Goal: Task Accomplishment & Management: Use online tool/utility

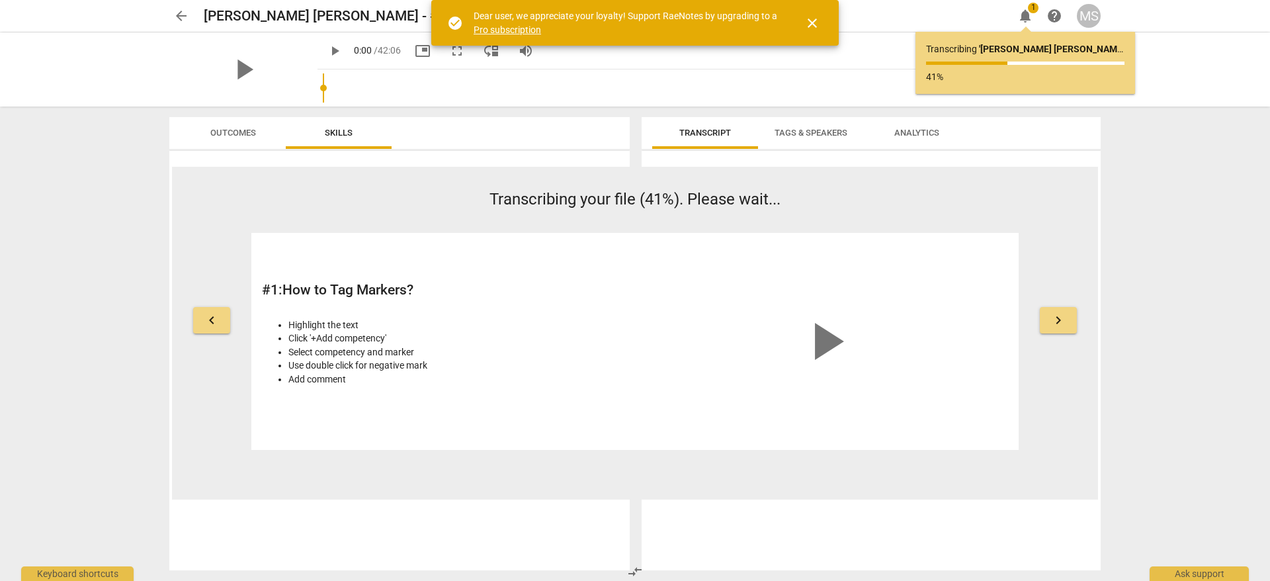
click at [821, 24] on span "close" at bounding box center [812, 23] width 32 height 16
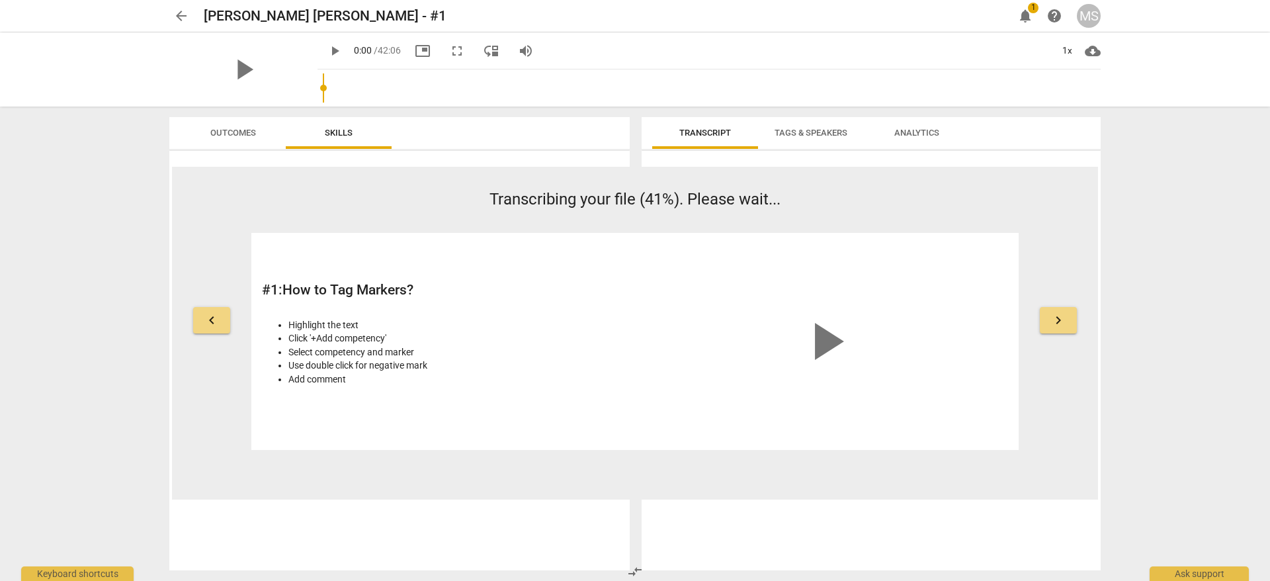
click at [1021, 17] on span "notifications" at bounding box center [1025, 16] width 16 height 16
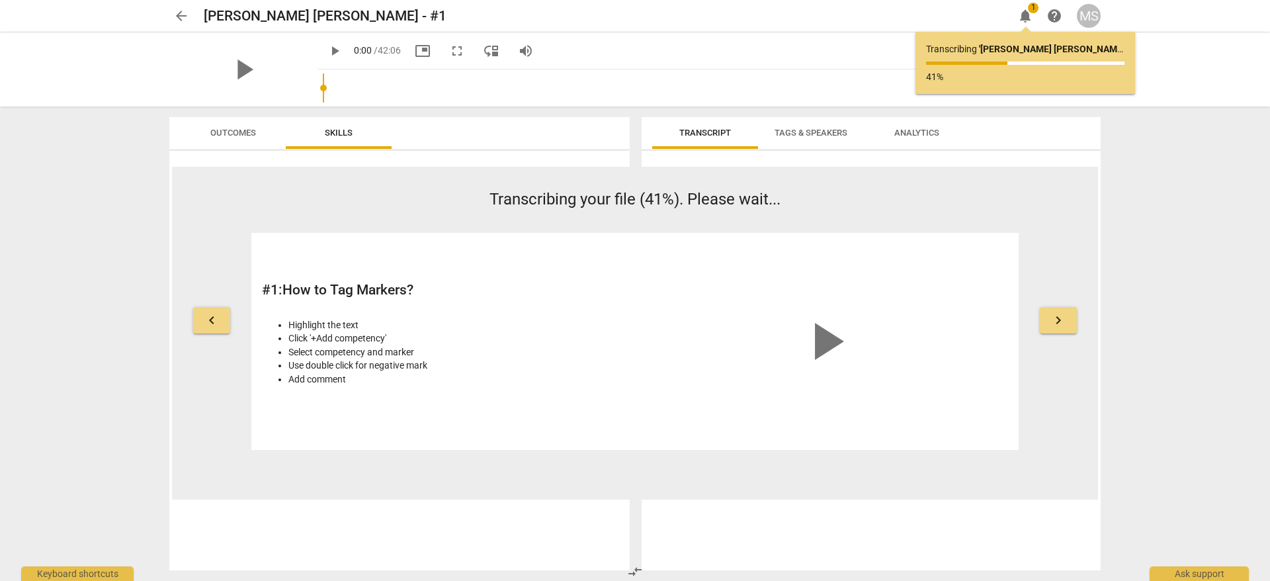
click at [1004, 44] on b "' Morteza Sepehri Niya - Faris - #1 '" at bounding box center [1062, 49] width 166 height 11
click at [1000, 55] on p "Transcribing ' Morteza Sepehri Niya - Faris - #1 ' ..." at bounding box center [1025, 49] width 198 height 14
click at [1026, 14] on div "arrow_back Morteza Sepehri Niya - Faris - #1 edit notifications 1 help MS" at bounding box center [634, 16] width 931 height 24
click at [1026, 14] on span "notifications" at bounding box center [1025, 16] width 16 height 16
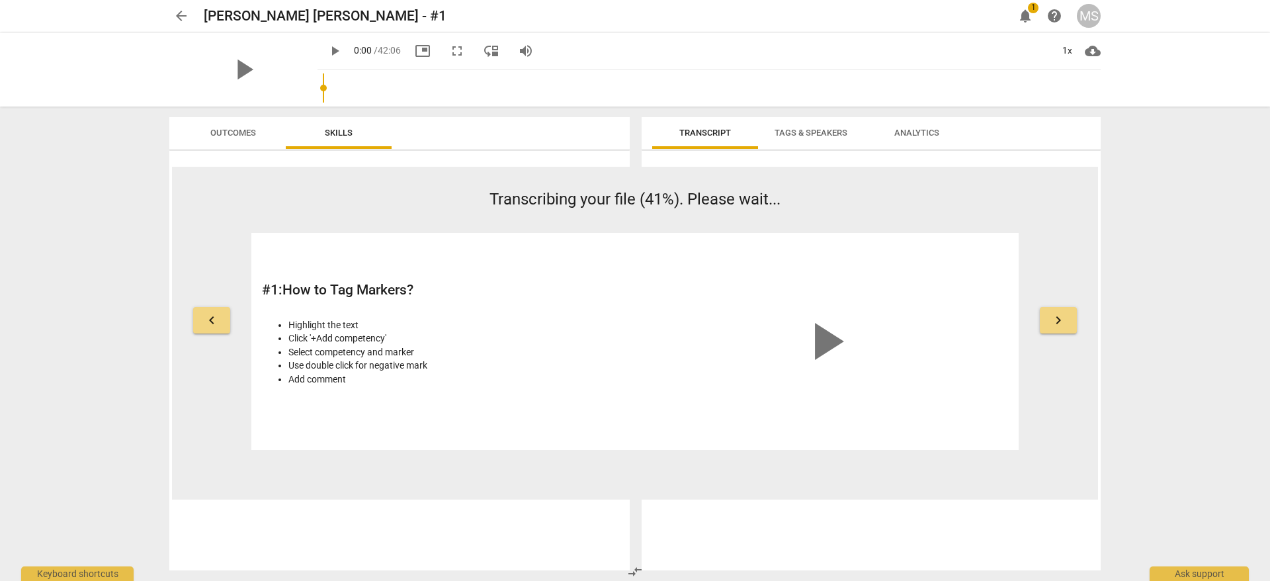
click at [1026, 14] on span "notifications" at bounding box center [1025, 16] width 16 height 16
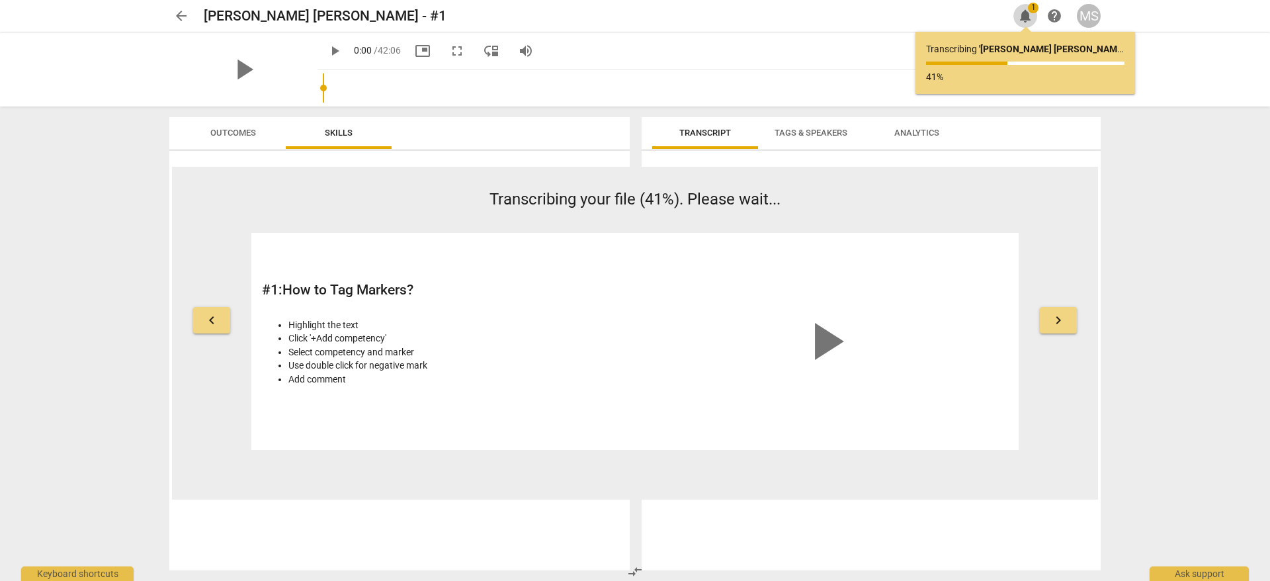
click at [1026, 14] on span "notifications" at bounding box center [1025, 16] width 16 height 16
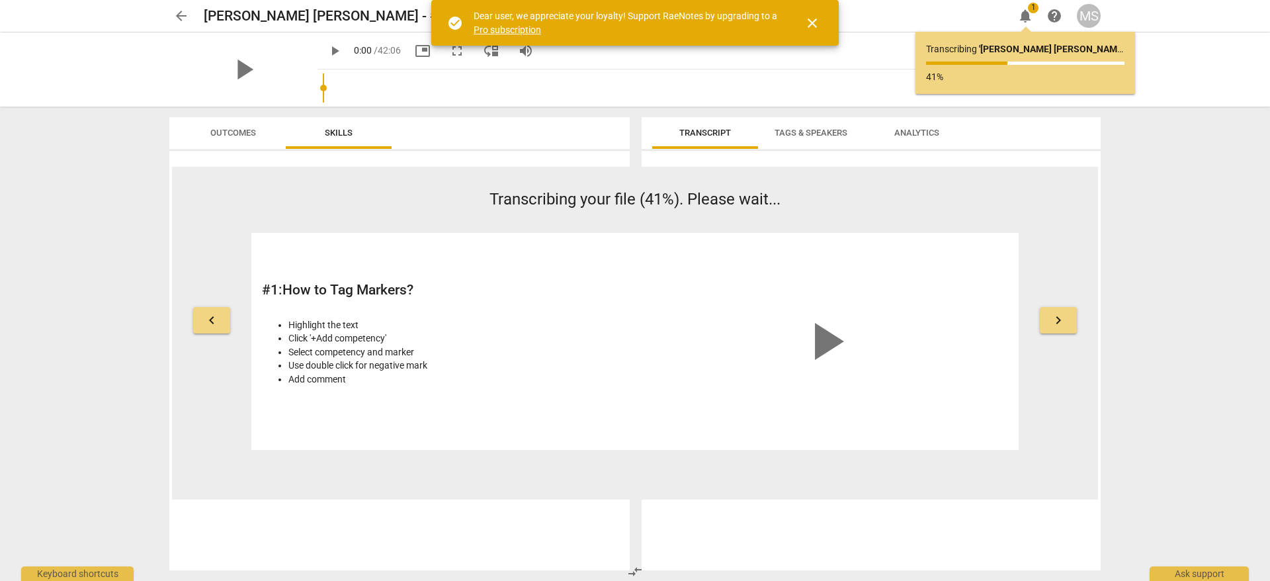
click at [327, 43] on span "play_arrow" at bounding box center [335, 51] width 16 height 16
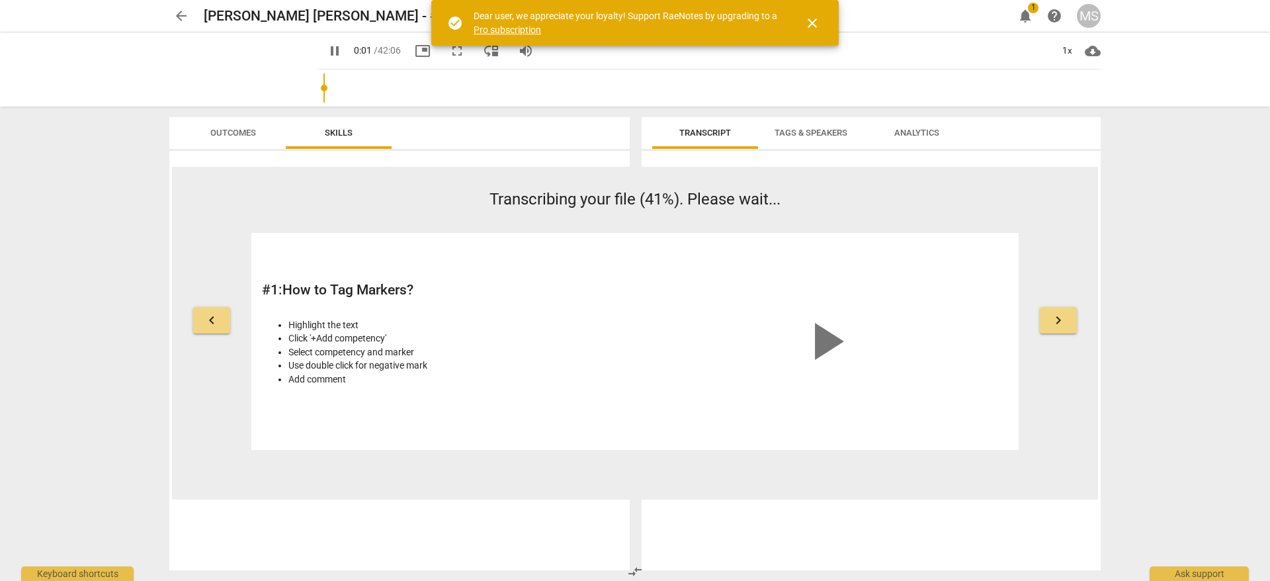
click at [327, 43] on span "pause" at bounding box center [335, 51] width 16 height 16
type input "2"
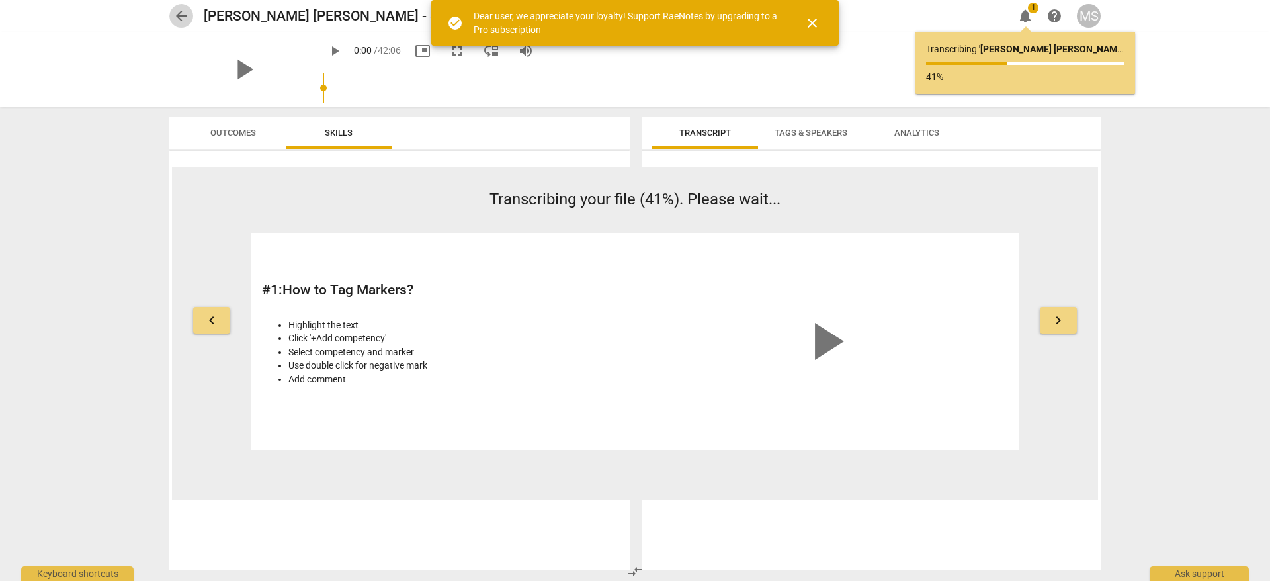
click at [181, 11] on span "arrow_back" at bounding box center [181, 16] width 16 height 16
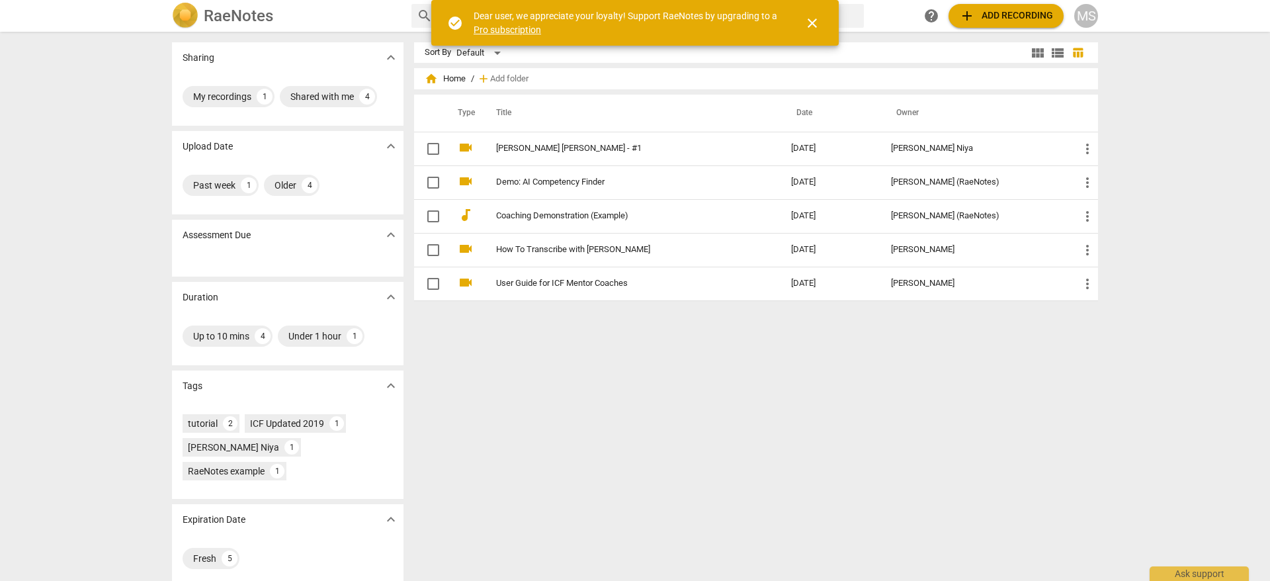
click at [1006, 25] on button "add Add recording" at bounding box center [1006, 16] width 115 height 24
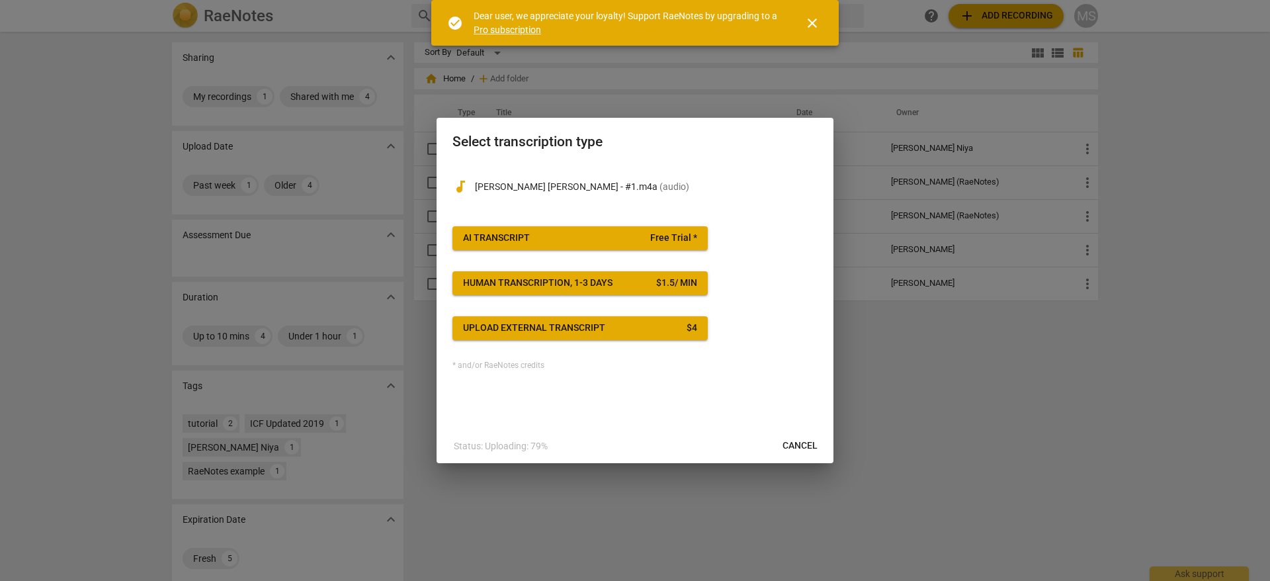
click at [583, 235] on span "AI Transcript Free Trial *" at bounding box center [580, 238] width 234 height 13
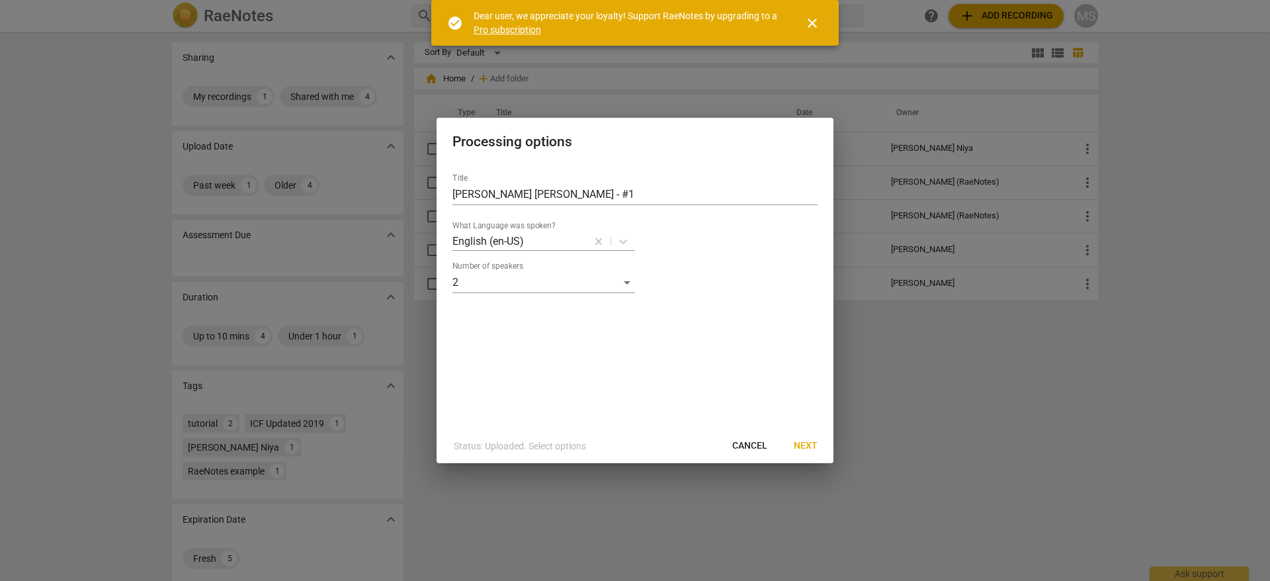
click at [802, 445] on span "Next" at bounding box center [806, 445] width 24 height 13
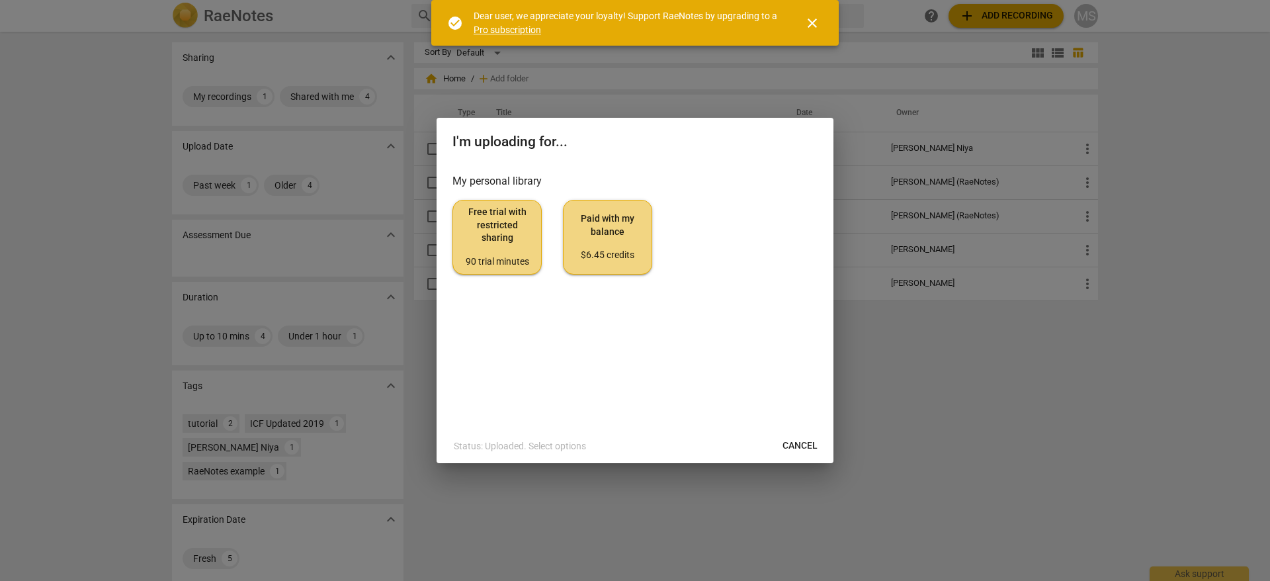
click at [498, 237] on span "Free trial with restricted sharing 90 trial minutes" at bounding box center [497, 237] width 67 height 62
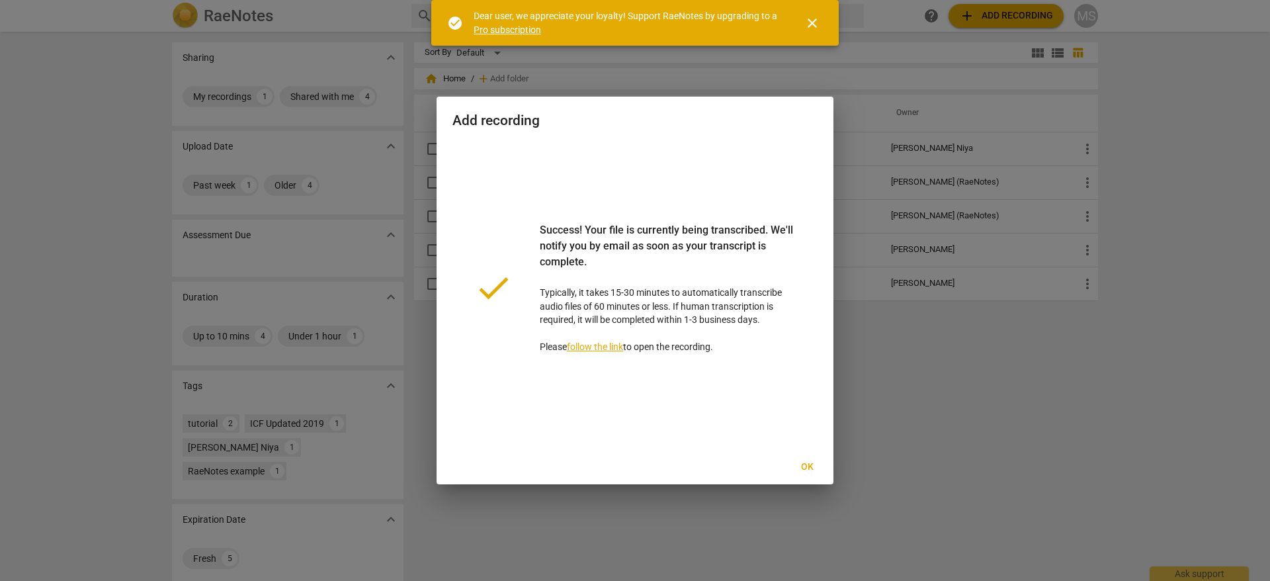
click at [806, 465] on span "Ok" at bounding box center [806, 466] width 21 height 13
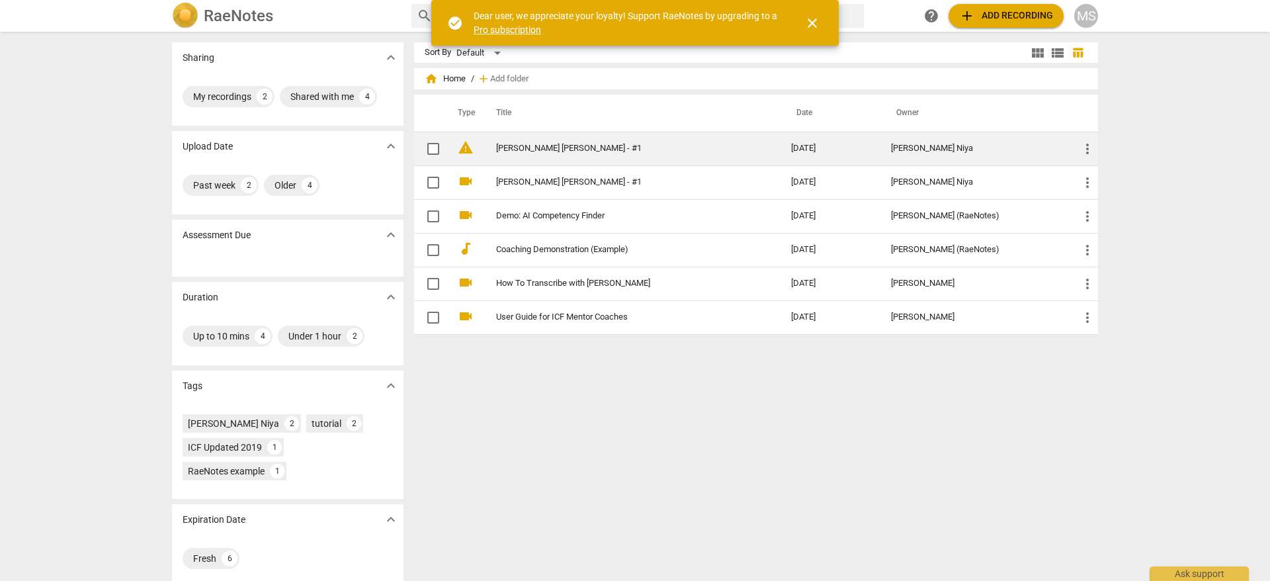
click at [462, 149] on span "warning" at bounding box center [466, 148] width 16 height 16
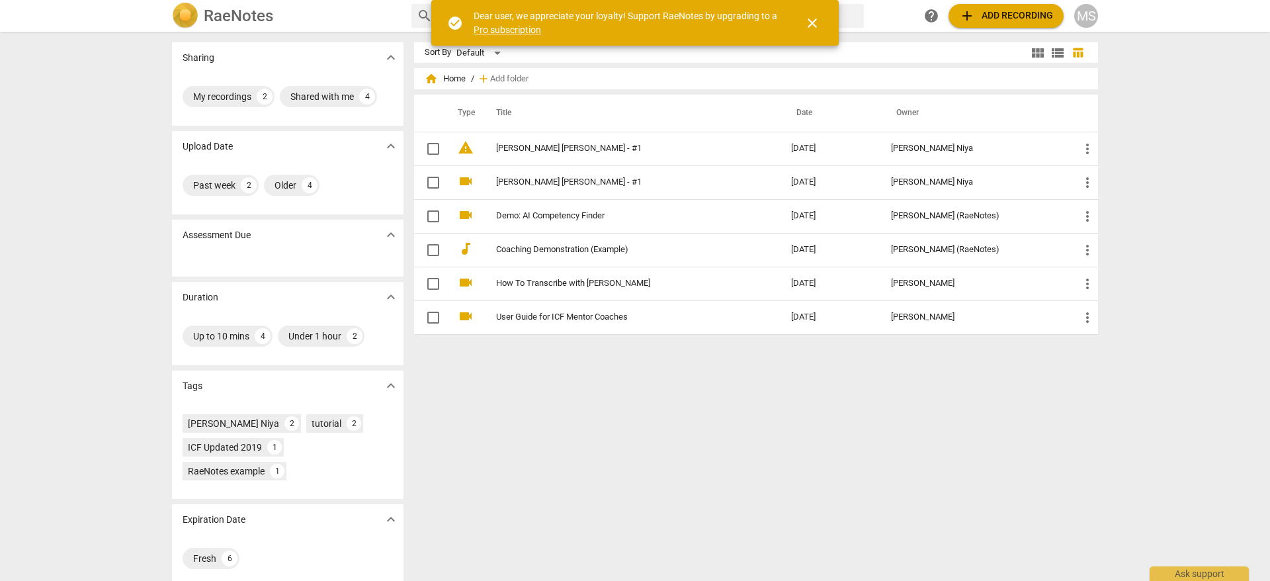
click at [816, 20] on span "close" at bounding box center [812, 23] width 16 height 16
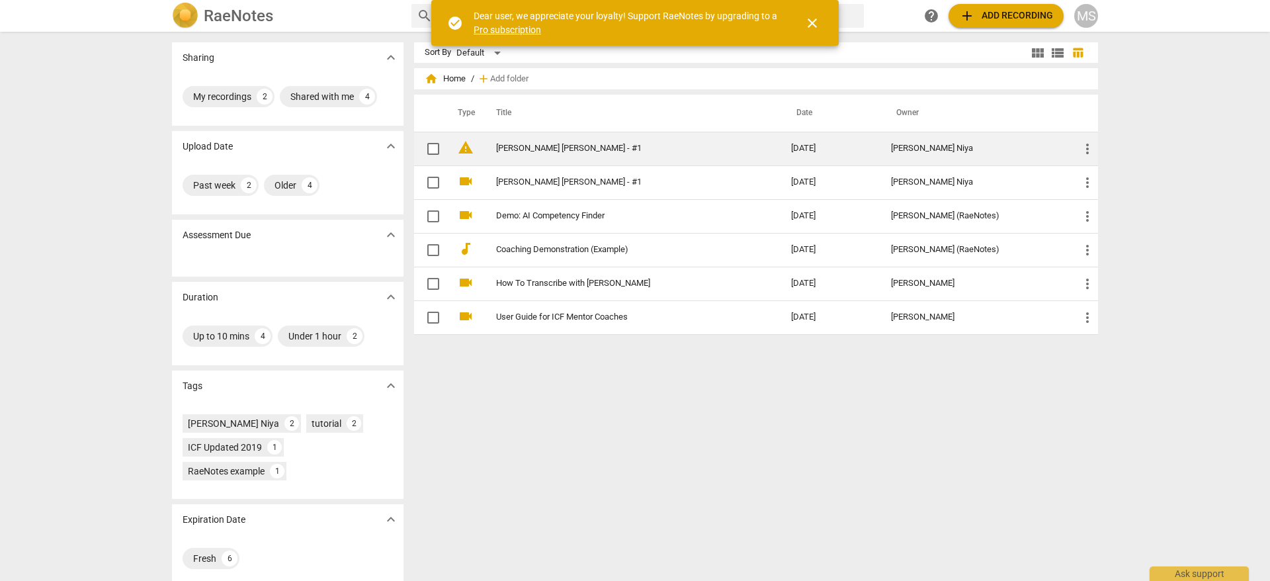
click at [593, 153] on link "[PERSON_NAME] [PERSON_NAME] - #1" at bounding box center [619, 149] width 247 height 10
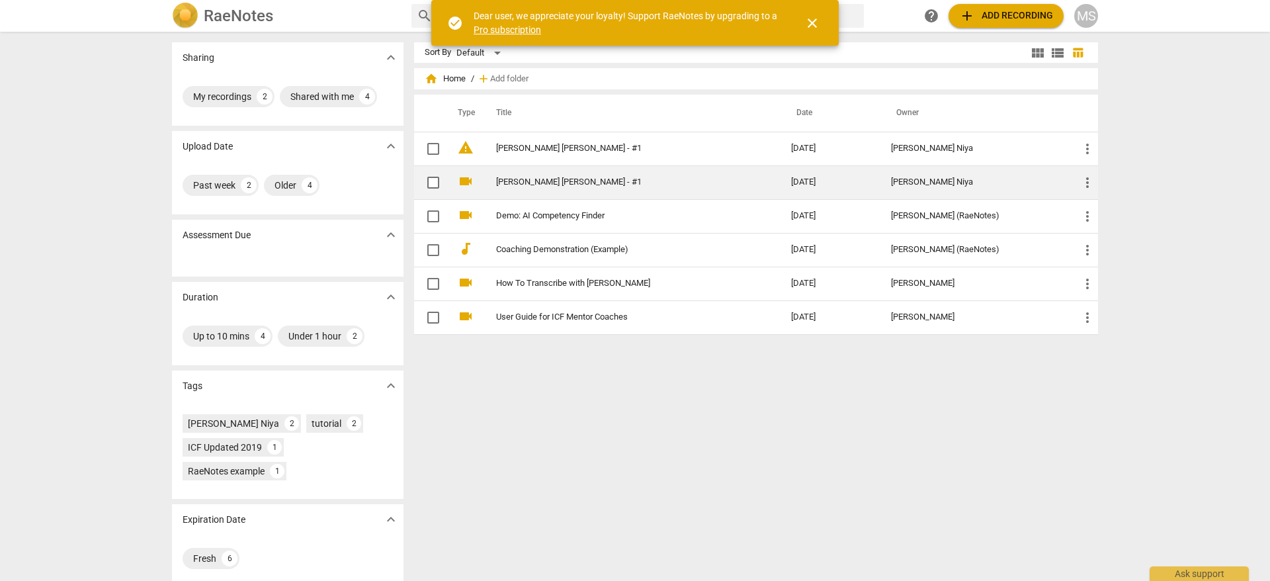
click at [585, 190] on td "[PERSON_NAME] [PERSON_NAME] - #1" at bounding box center [630, 182] width 300 height 34
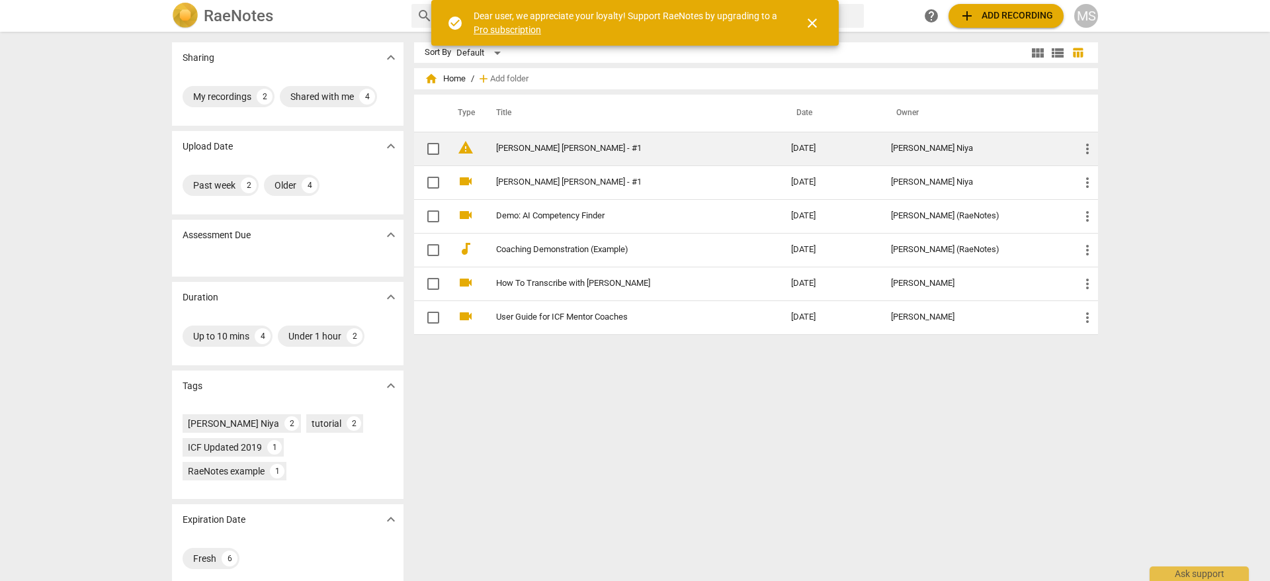
click at [602, 154] on td "[PERSON_NAME] [PERSON_NAME] - #1" at bounding box center [630, 149] width 300 height 34
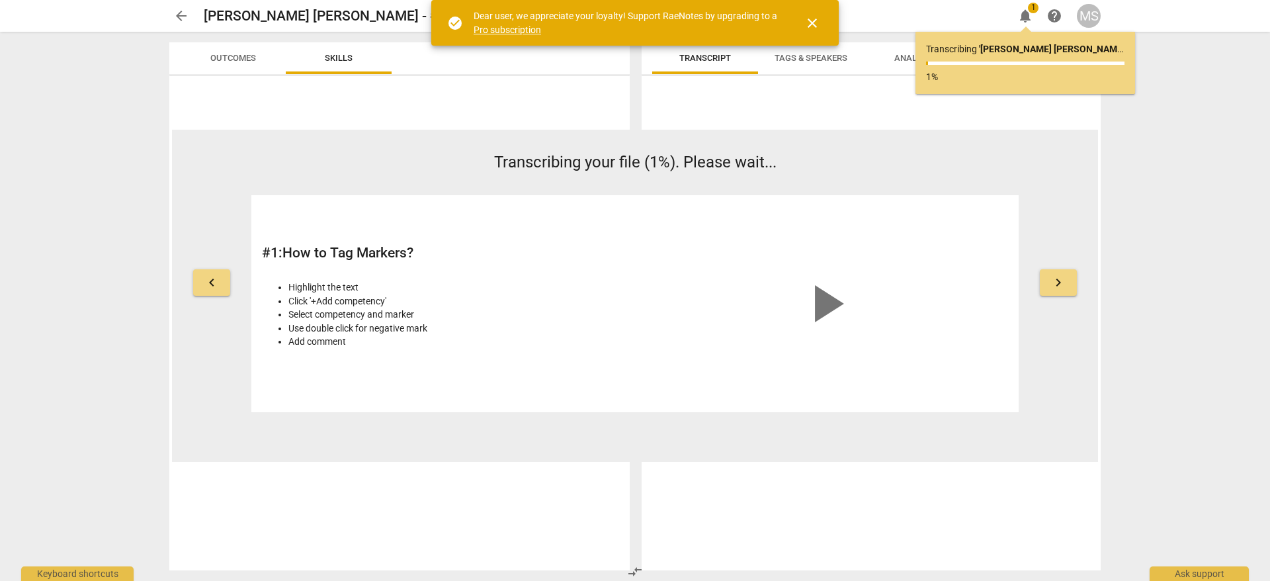
click at [807, 22] on span "close" at bounding box center [812, 23] width 16 height 16
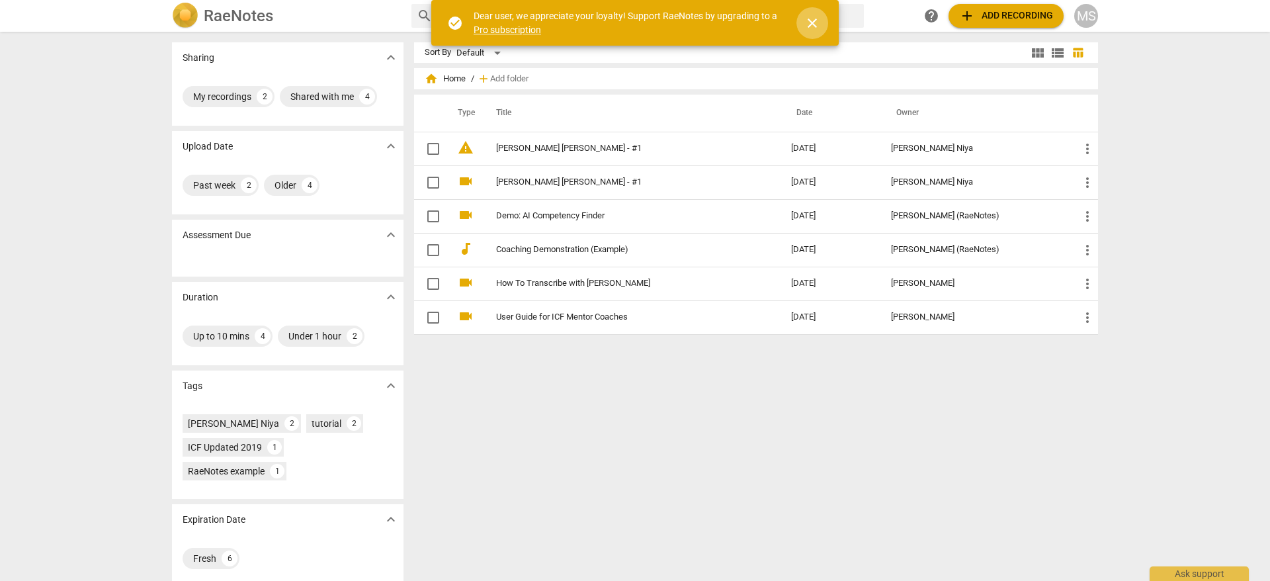
click at [812, 23] on span "close" at bounding box center [812, 23] width 16 height 16
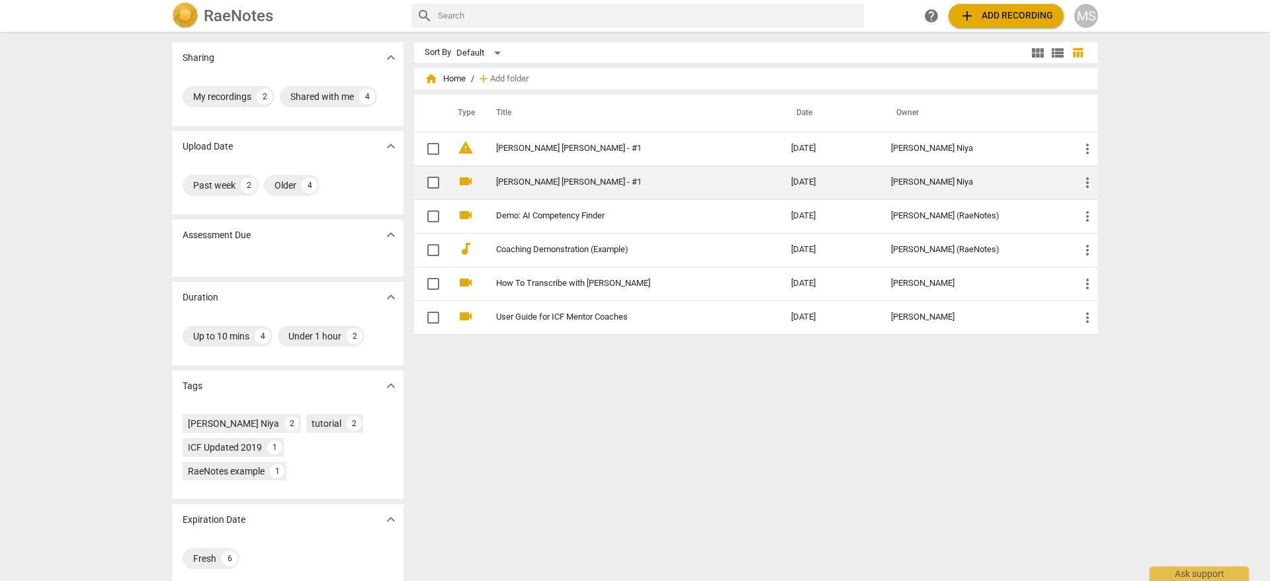
click at [608, 188] on td "[PERSON_NAME] [PERSON_NAME] - #1" at bounding box center [630, 182] width 300 height 34
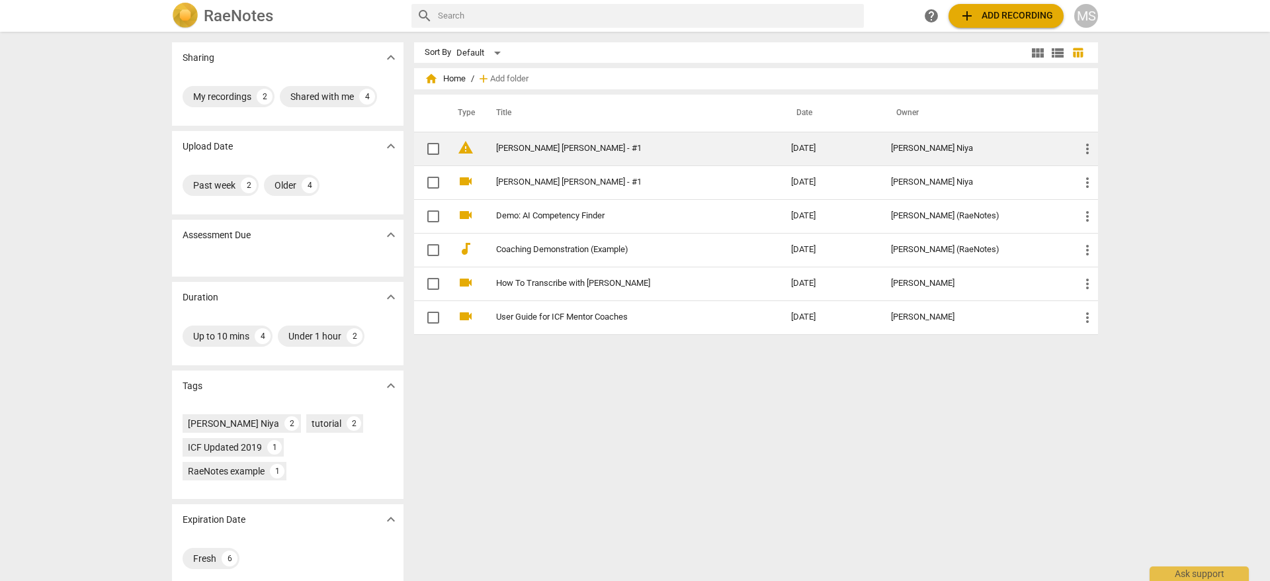
click at [601, 156] on td "[PERSON_NAME] [PERSON_NAME] - #1" at bounding box center [630, 149] width 300 height 34
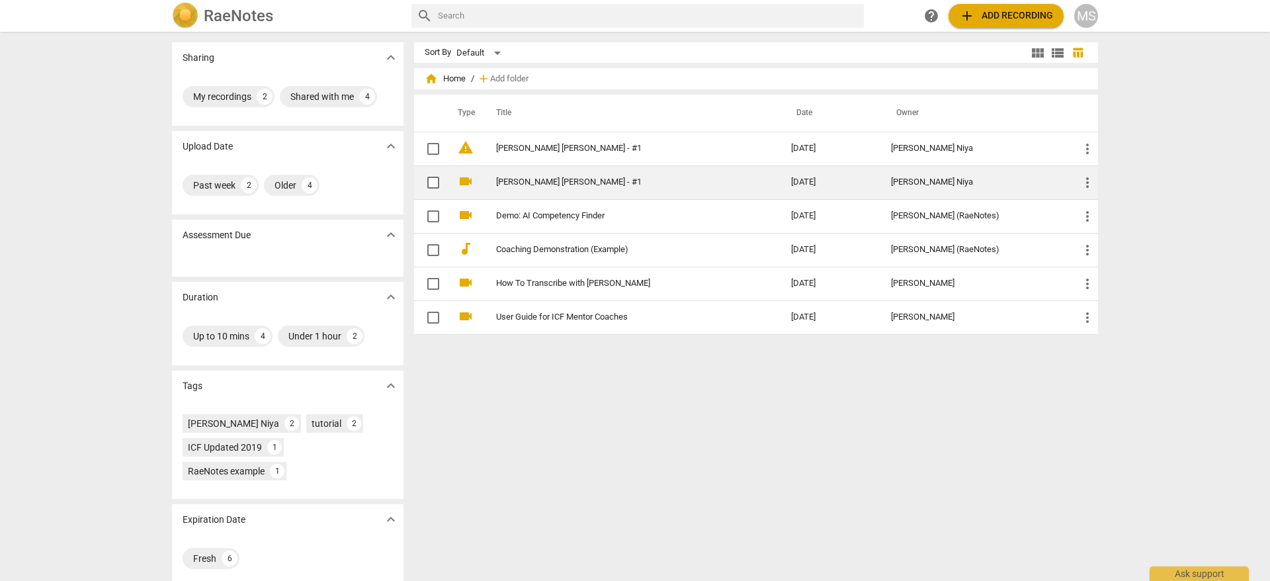
click at [603, 185] on link "[PERSON_NAME] [PERSON_NAME] - #1" at bounding box center [619, 182] width 247 height 10
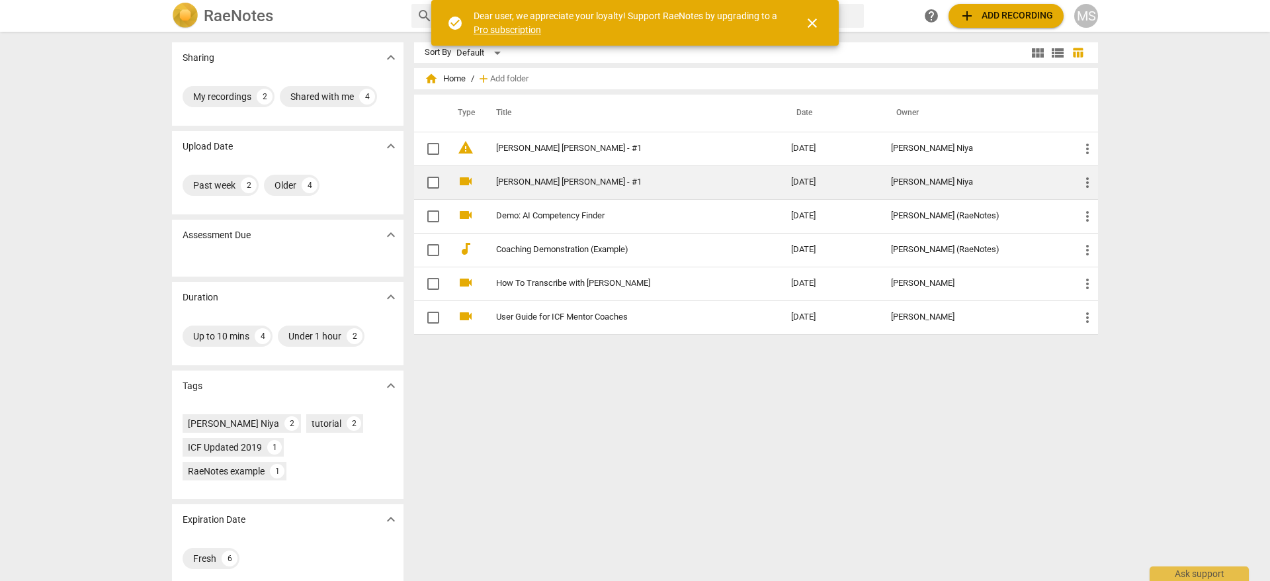
click at [690, 180] on link "[PERSON_NAME] [PERSON_NAME] - #1" at bounding box center [619, 182] width 247 height 10
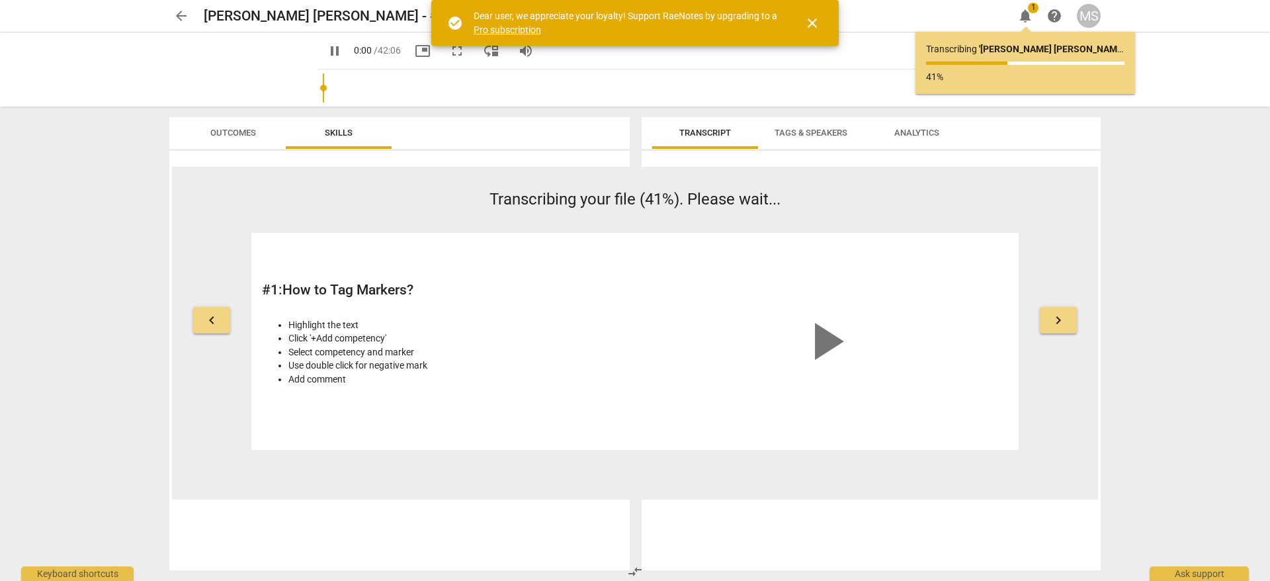
type input "0"
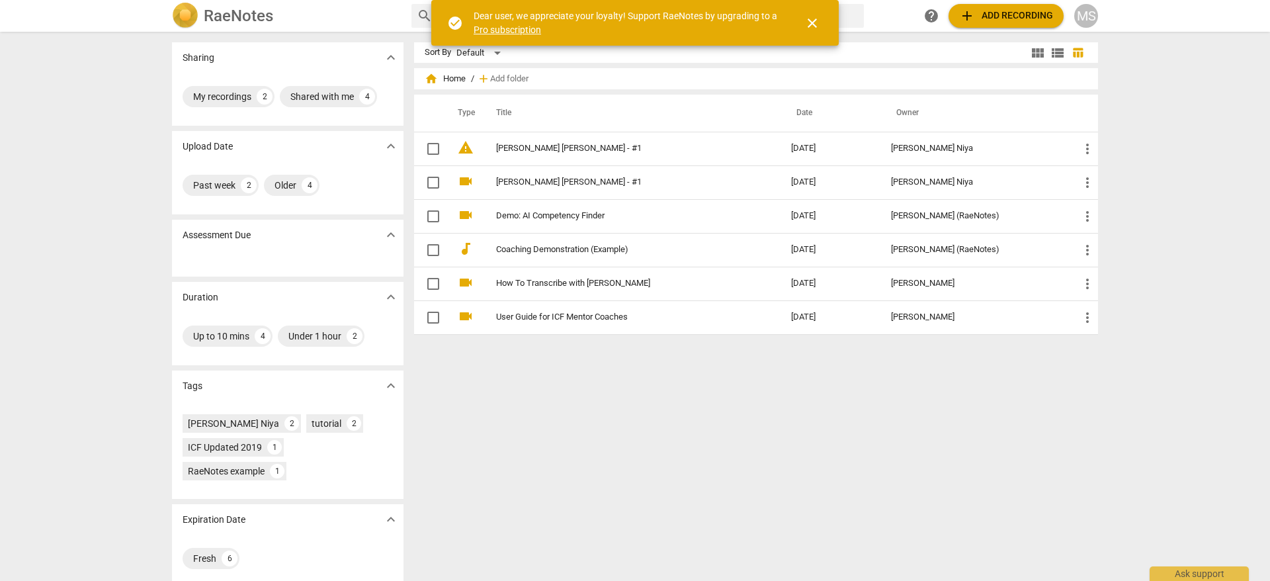
click at [756, 129] on th "Title" at bounding box center [630, 113] width 300 height 37
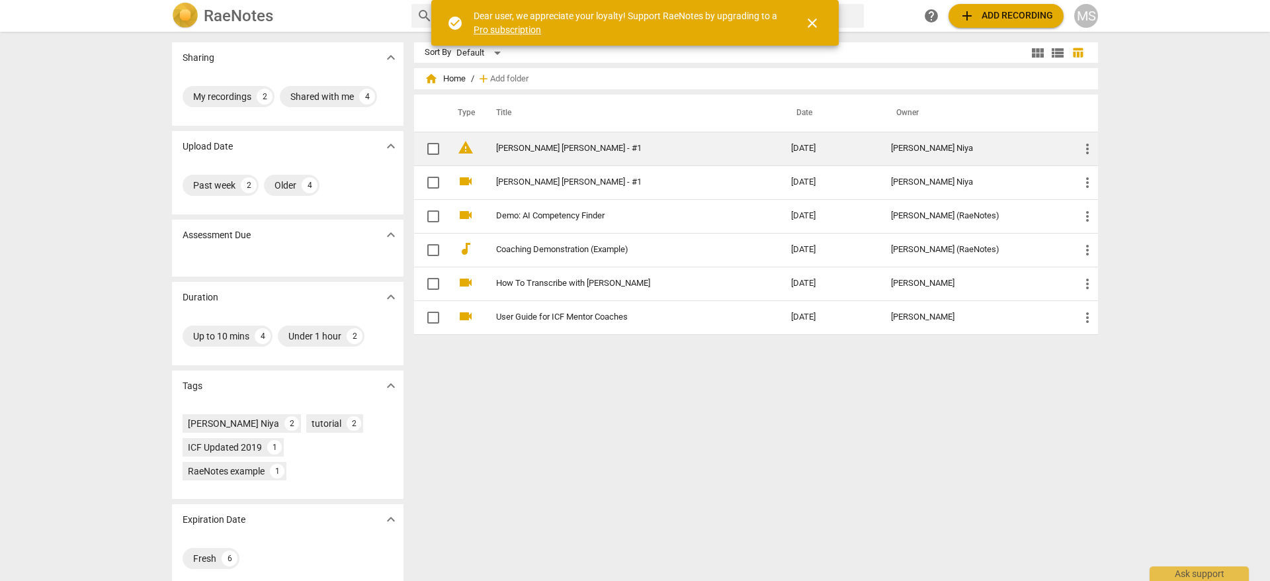
click at [752, 140] on td "[PERSON_NAME] [PERSON_NAME] - #1" at bounding box center [630, 149] width 300 height 34
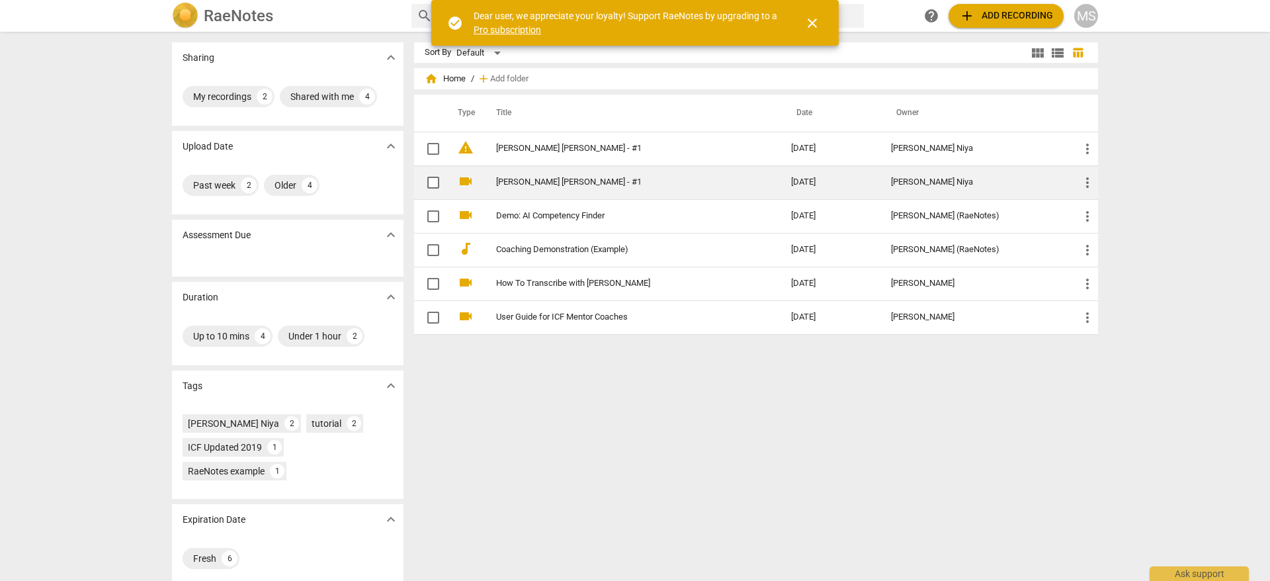
click at [650, 174] on td "[PERSON_NAME] [PERSON_NAME] - #1" at bounding box center [630, 182] width 300 height 34
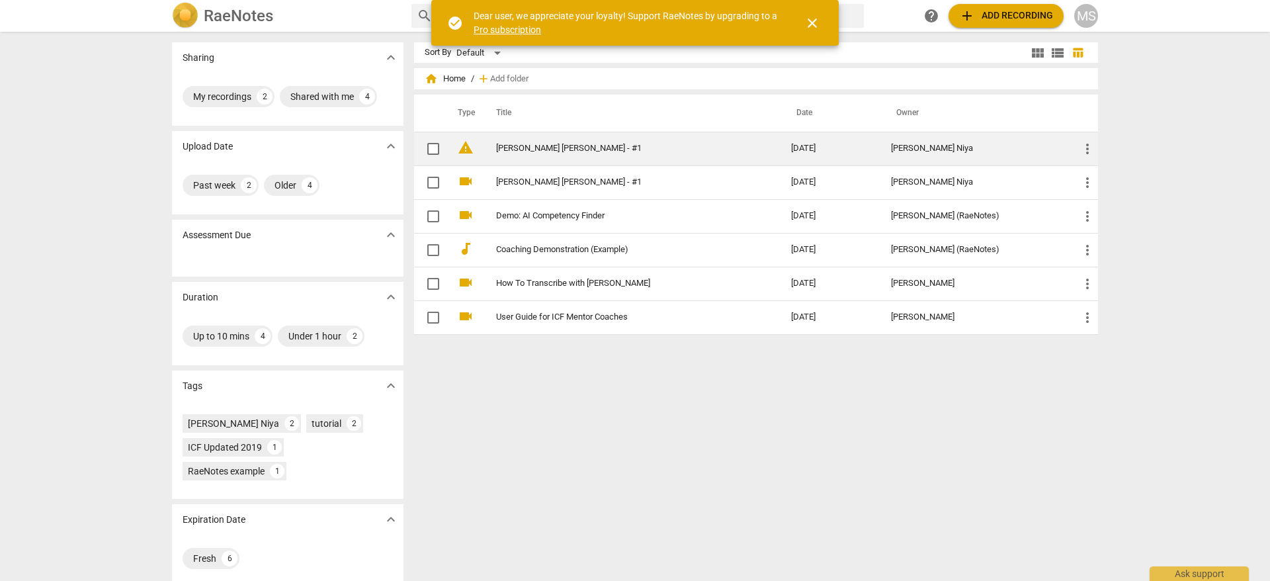
click at [697, 140] on td "[PERSON_NAME] [PERSON_NAME] - #1" at bounding box center [630, 149] width 300 height 34
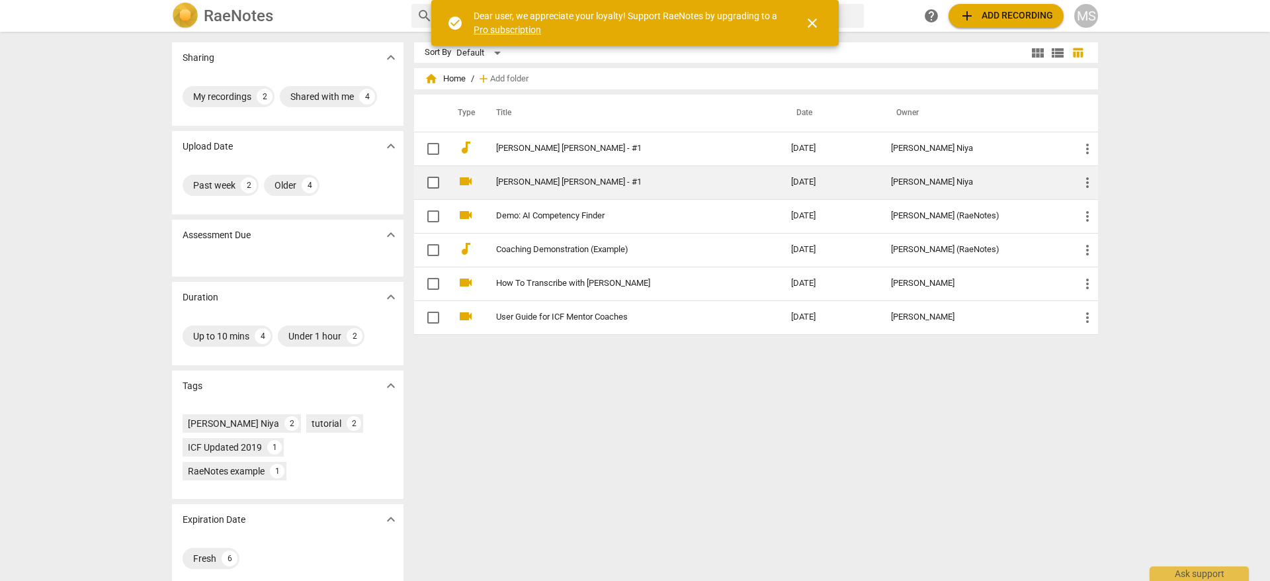
click at [650, 179] on link "[PERSON_NAME] [PERSON_NAME] - #1" at bounding box center [619, 182] width 247 height 10
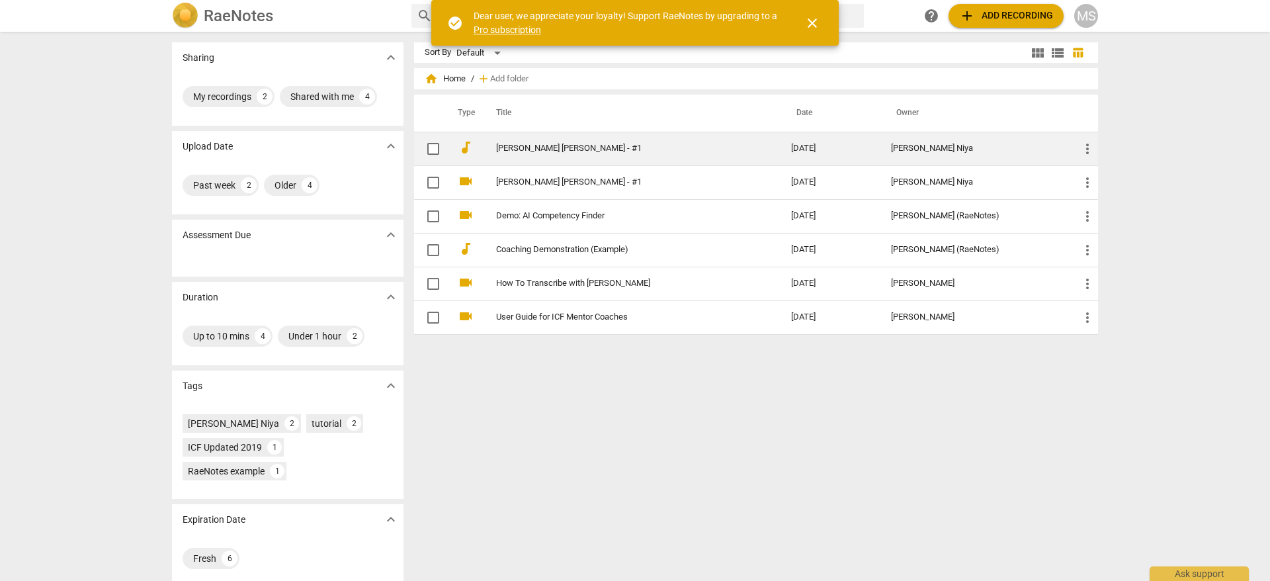
click at [674, 148] on link "[PERSON_NAME] [PERSON_NAME] - #1" at bounding box center [619, 149] width 247 height 10
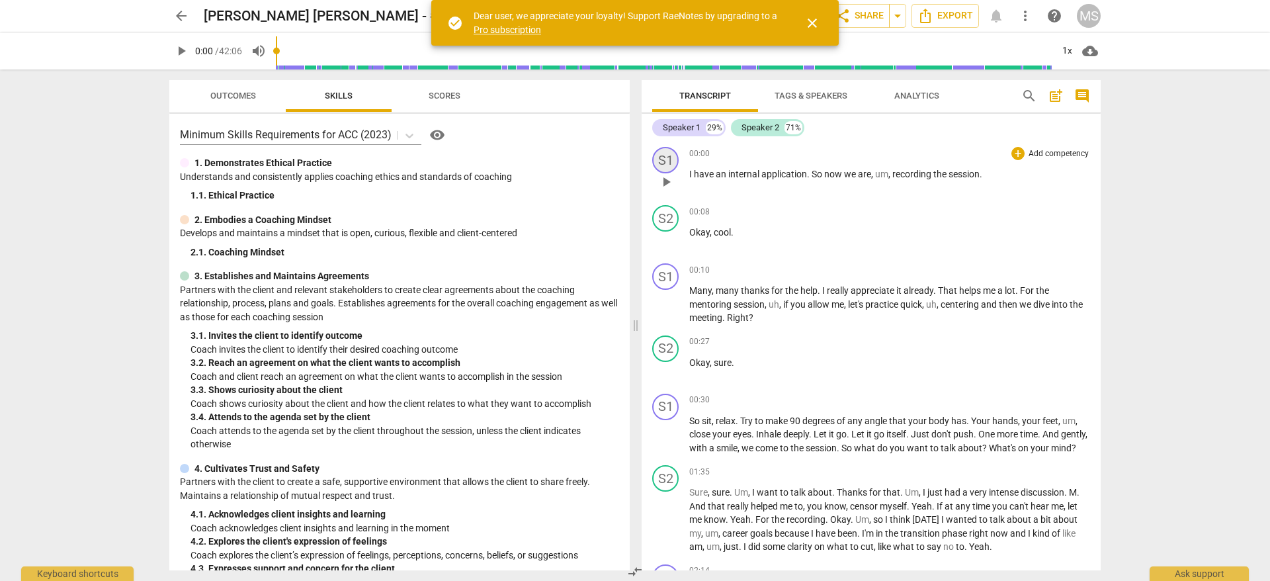
click at [671, 157] on div "S1" at bounding box center [665, 160] width 26 height 26
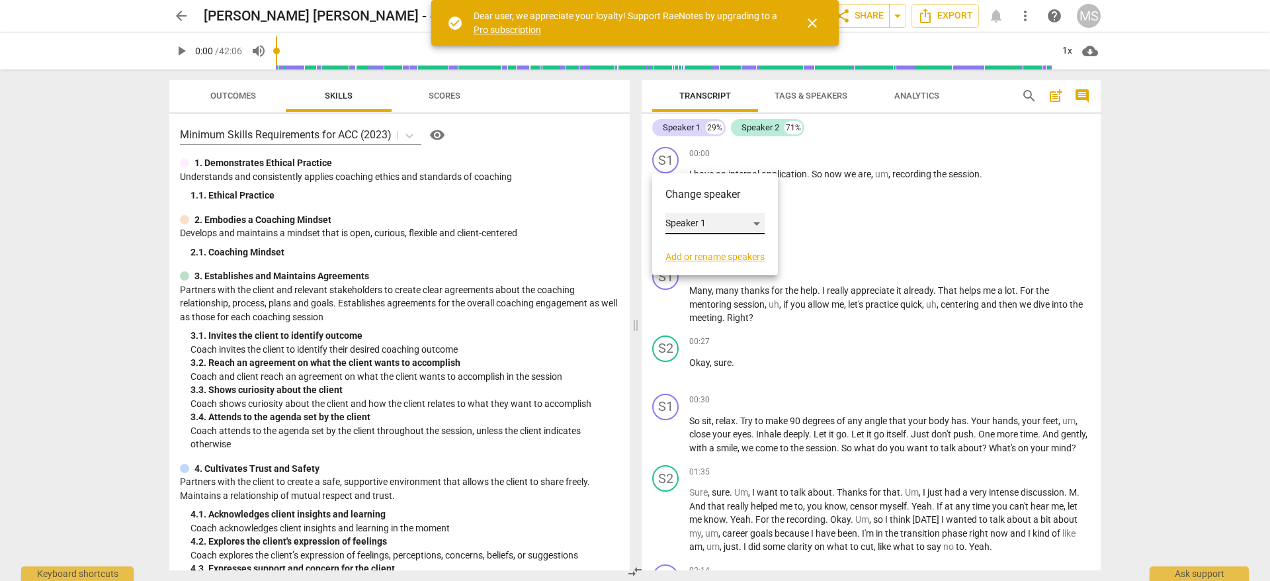
click at [755, 223] on div "Speaker 1" at bounding box center [714, 223] width 99 height 21
click at [755, 223] on li "Speaker 1" at bounding box center [715, 223] width 101 height 25
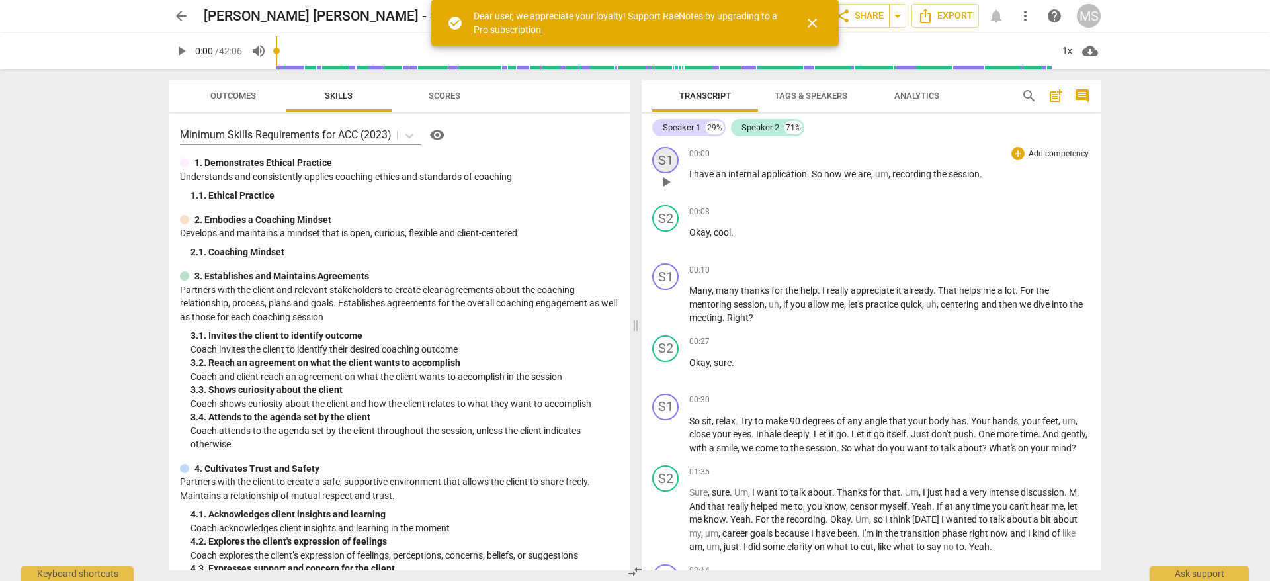
click at [665, 162] on div "S1" at bounding box center [665, 160] width 26 height 26
click at [678, 129] on div at bounding box center [635, 290] width 1270 height 581
click at [684, 126] on div "Speaker 1" at bounding box center [682, 127] width 38 height 13
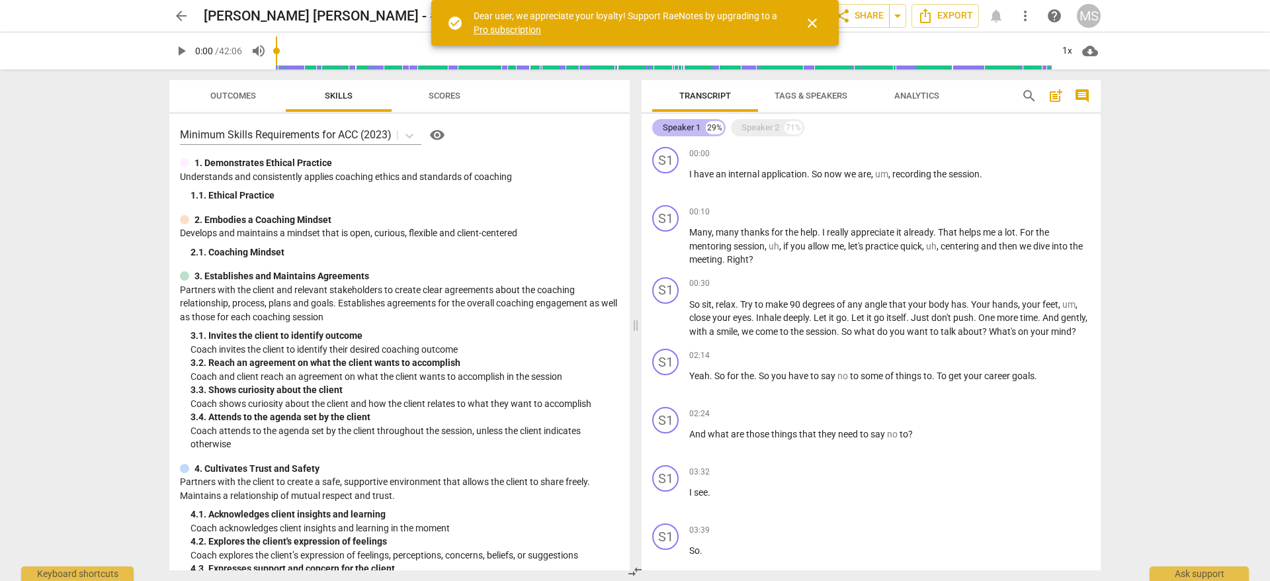
click at [694, 128] on div "Speaker 1" at bounding box center [682, 127] width 38 height 13
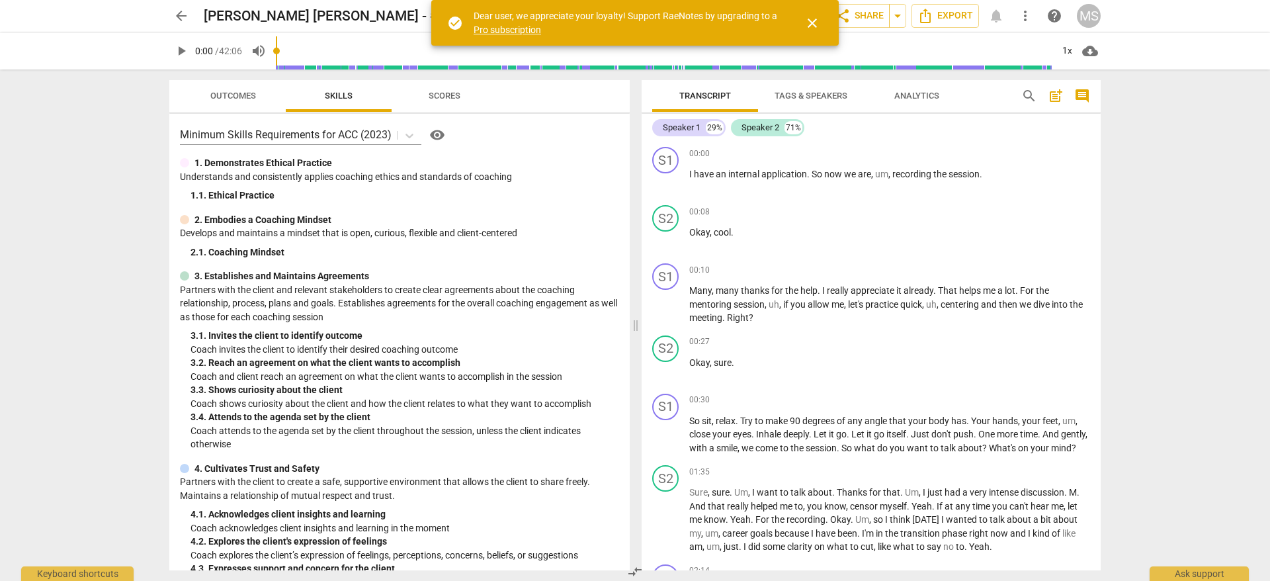
click at [796, 97] on span "Tags & Speakers" at bounding box center [811, 96] width 73 height 10
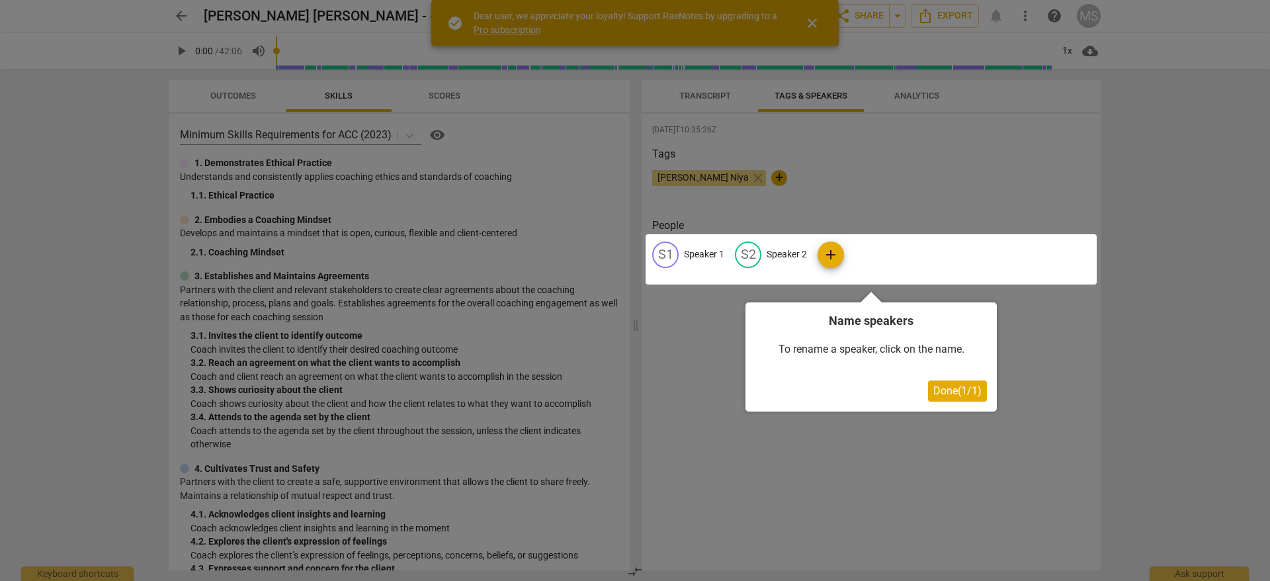
click at [952, 394] on span "Done ( 1 / 1 )" at bounding box center [957, 390] width 48 height 13
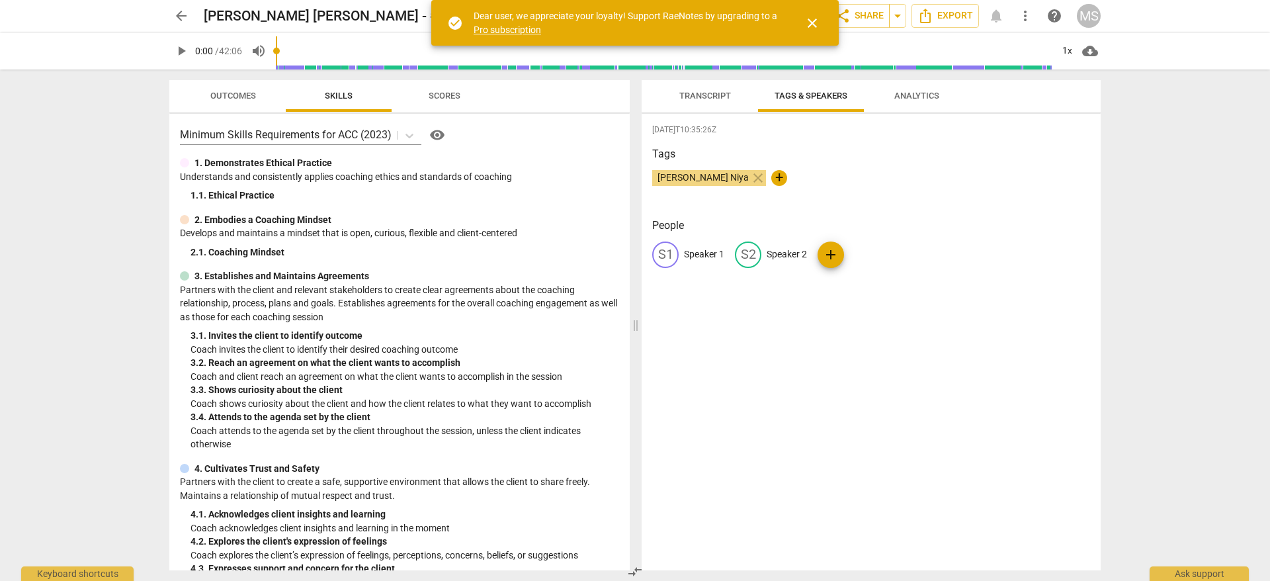
click at [713, 253] on p "Speaker 1" at bounding box center [704, 254] width 40 height 14
type input "[PERSON_NAME]"
click at [797, 259] on p "Speaker 2" at bounding box center [817, 254] width 40 height 14
click at [797, 259] on input "Speaker 2" at bounding box center [850, 254] width 106 height 21
type input "Faris"
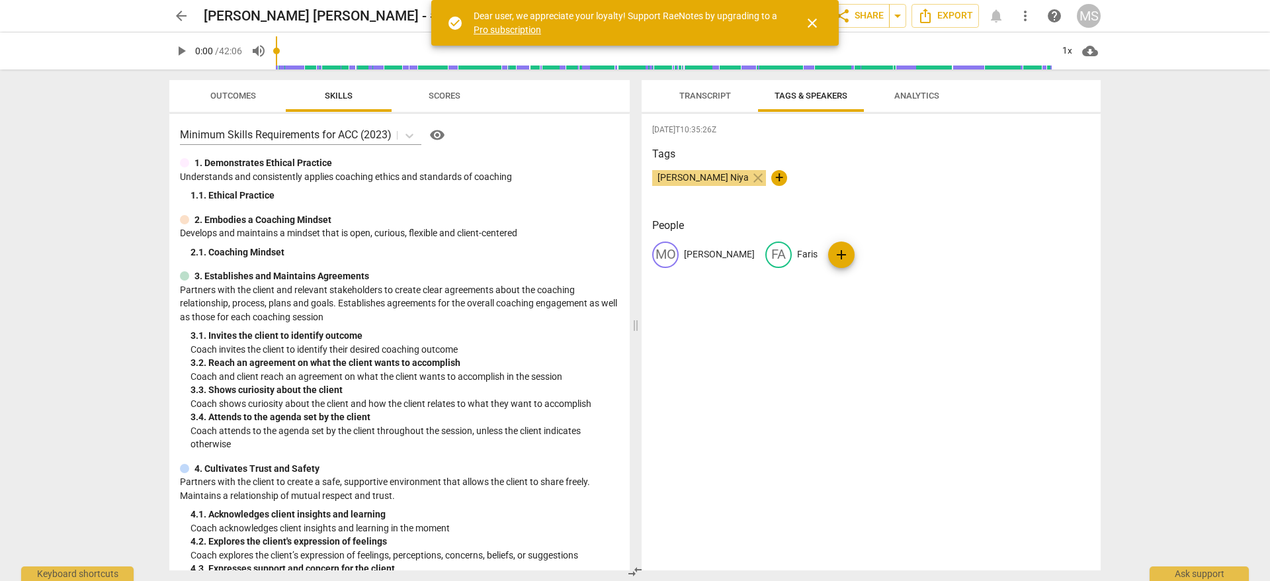
click at [708, 96] on span "Transcript" at bounding box center [705, 96] width 52 height 10
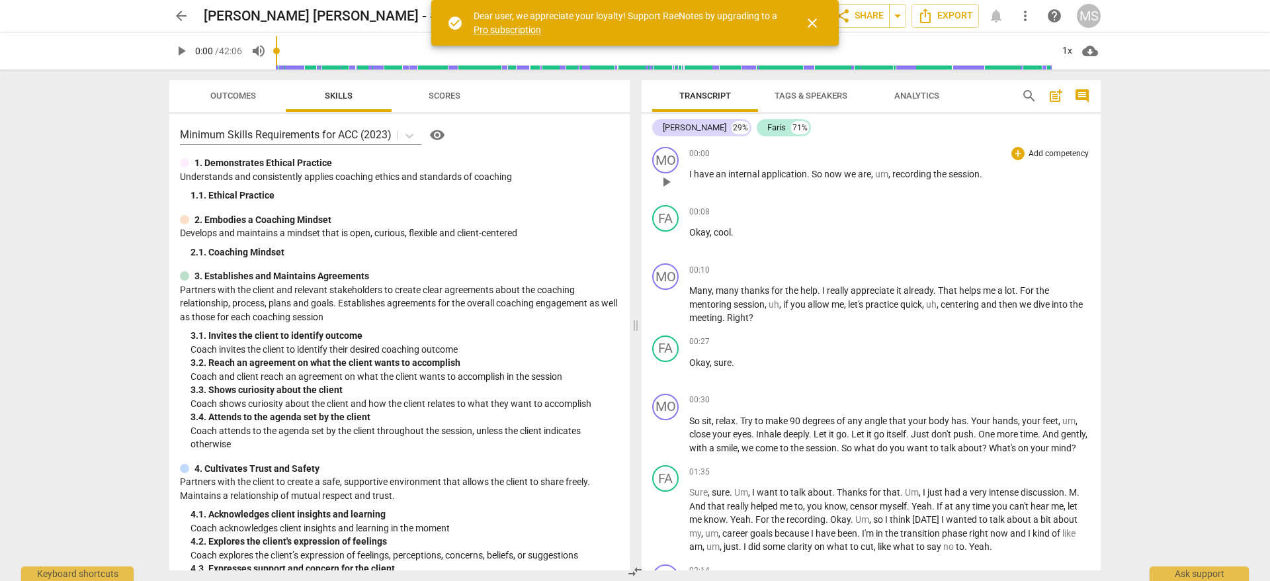
click at [666, 179] on span "play_arrow" at bounding box center [666, 182] width 16 height 16
click at [815, 17] on span "close" at bounding box center [812, 23] width 16 height 16
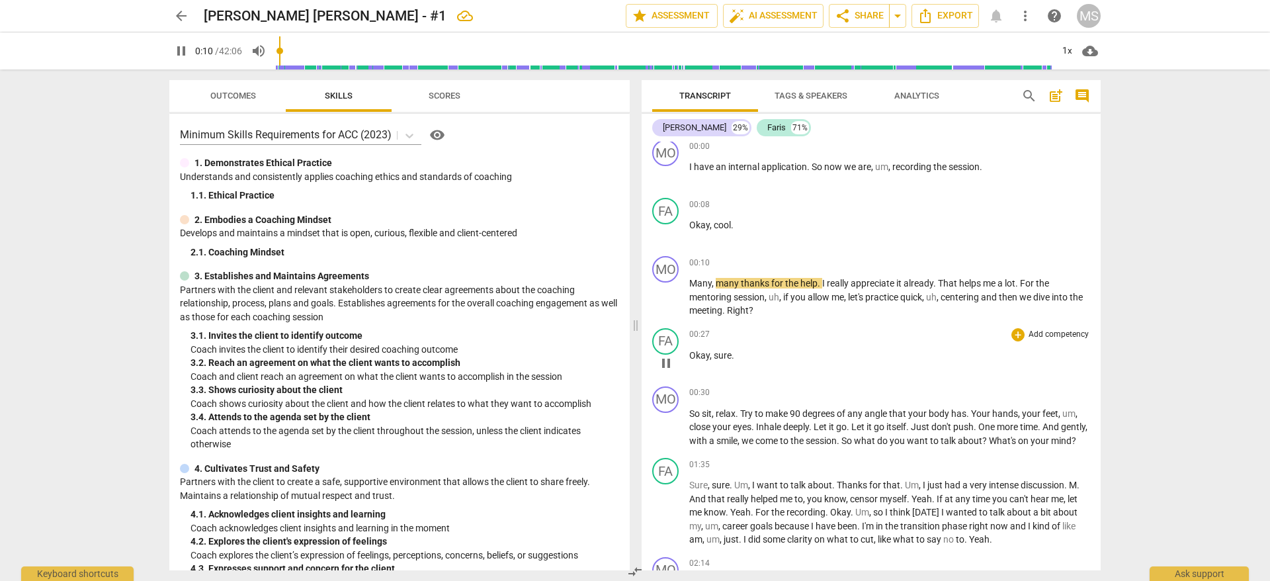
scroll to position [17, 0]
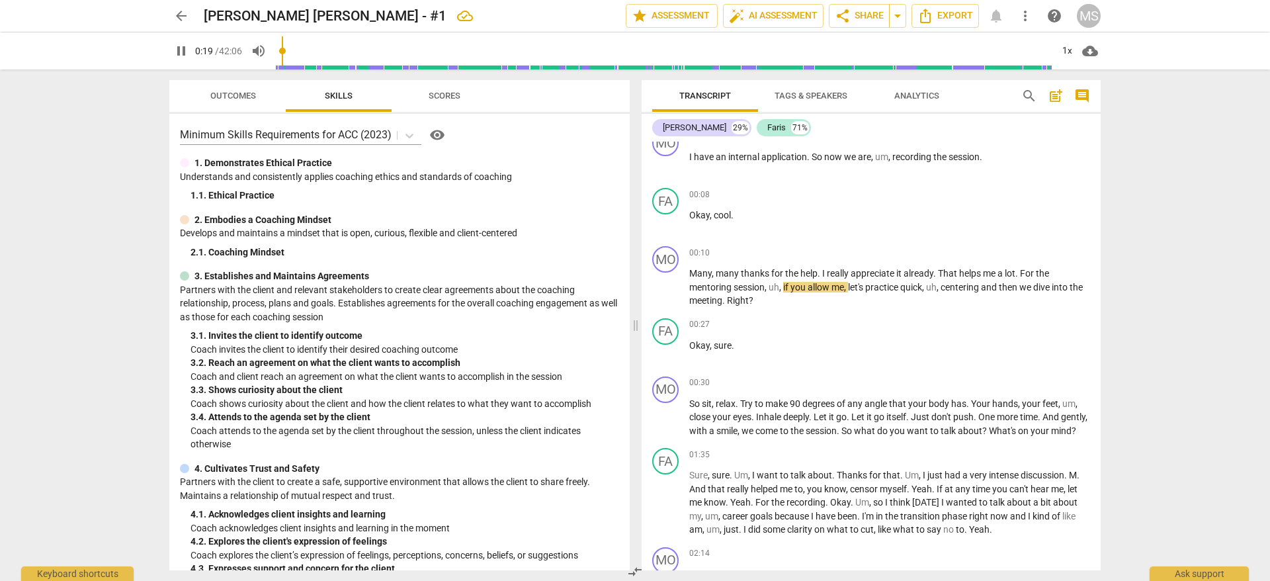
click at [1180, 339] on div "arrow_back [PERSON_NAME] [PERSON_NAME] - #1 edit star Assessment auto_fix_high …" at bounding box center [635, 290] width 1270 height 581
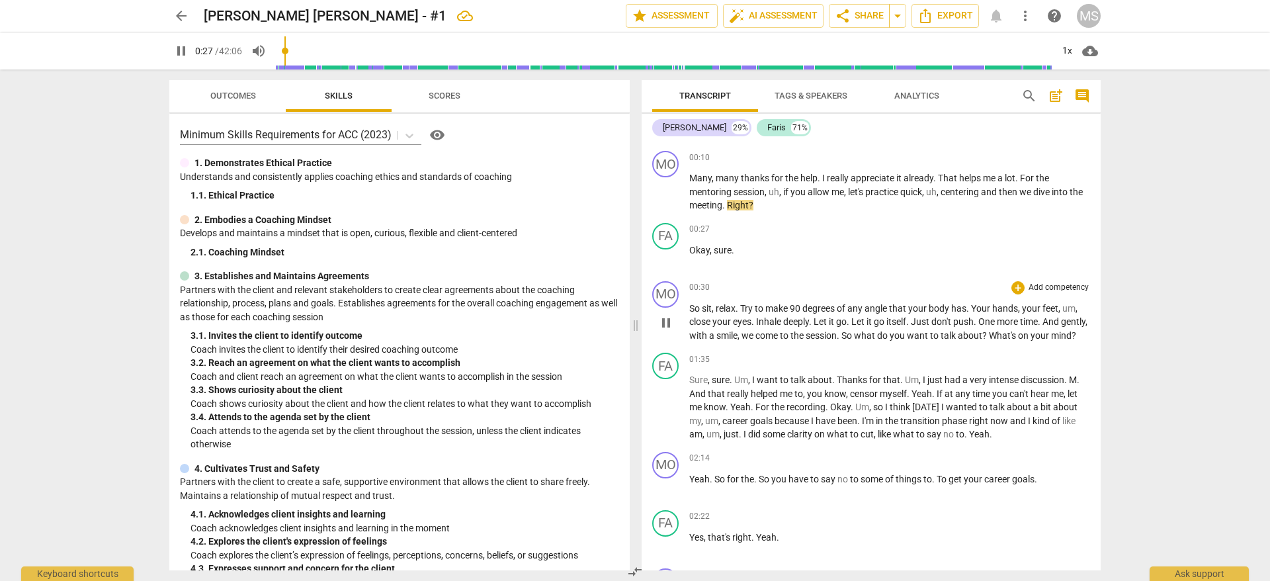
scroll to position [117, 0]
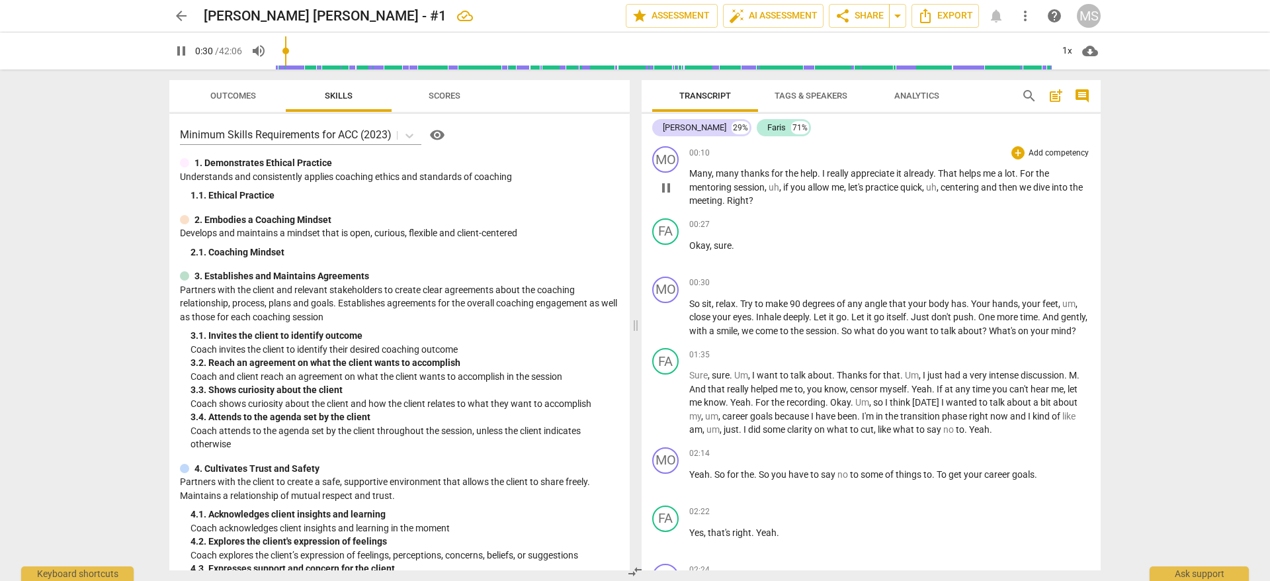
click at [1045, 145] on div "MO play_arrow pause 00:10 + Add competency keyboard_arrow_right Many , many tha…" at bounding box center [871, 177] width 459 height 72
click at [1046, 149] on p "Add competency" at bounding box center [1058, 154] width 63 height 12
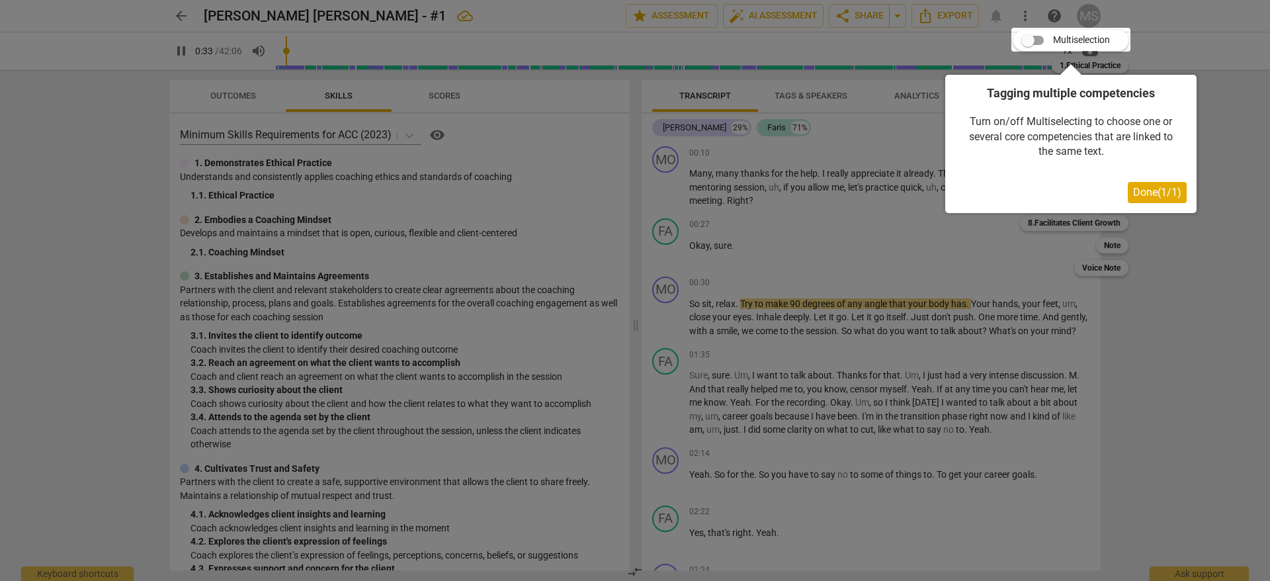
click at [1158, 193] on span "Done ( 1 / 1 )" at bounding box center [1157, 192] width 48 height 13
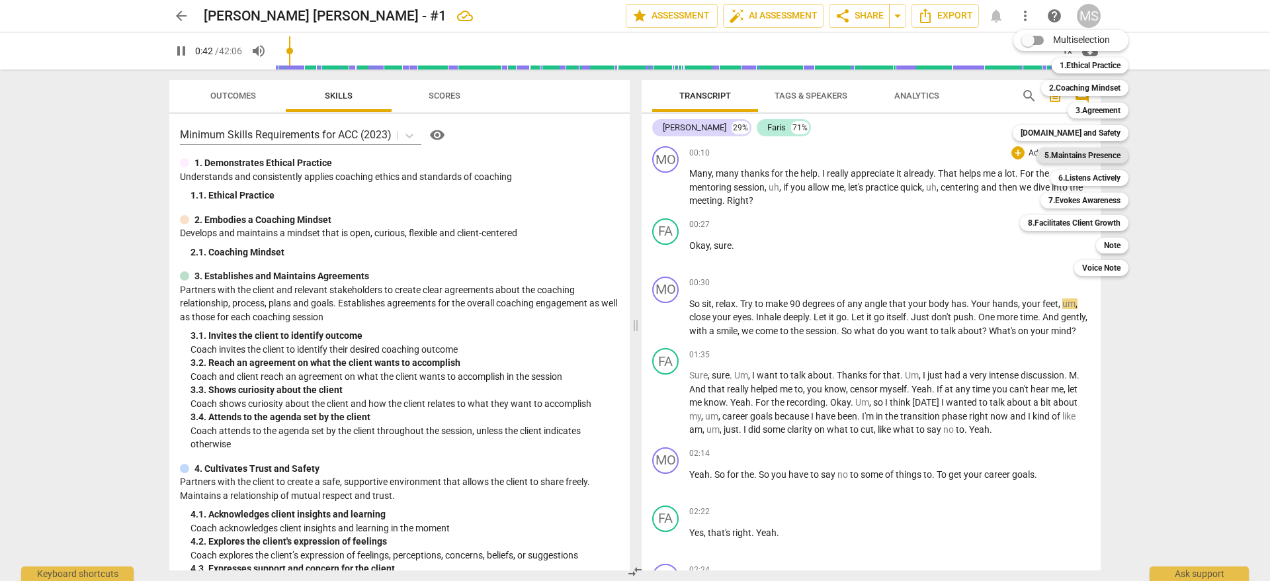
click at [1110, 151] on b "5.Maintains Presence" at bounding box center [1082, 156] width 76 height 16
type input "43"
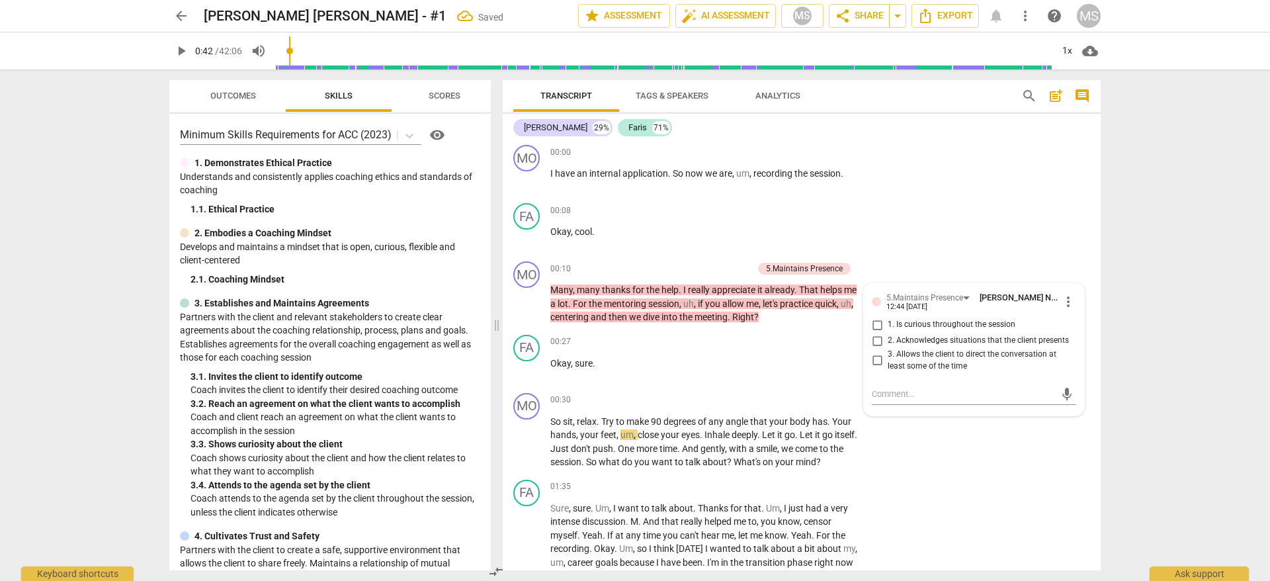
scroll to position [0, 0]
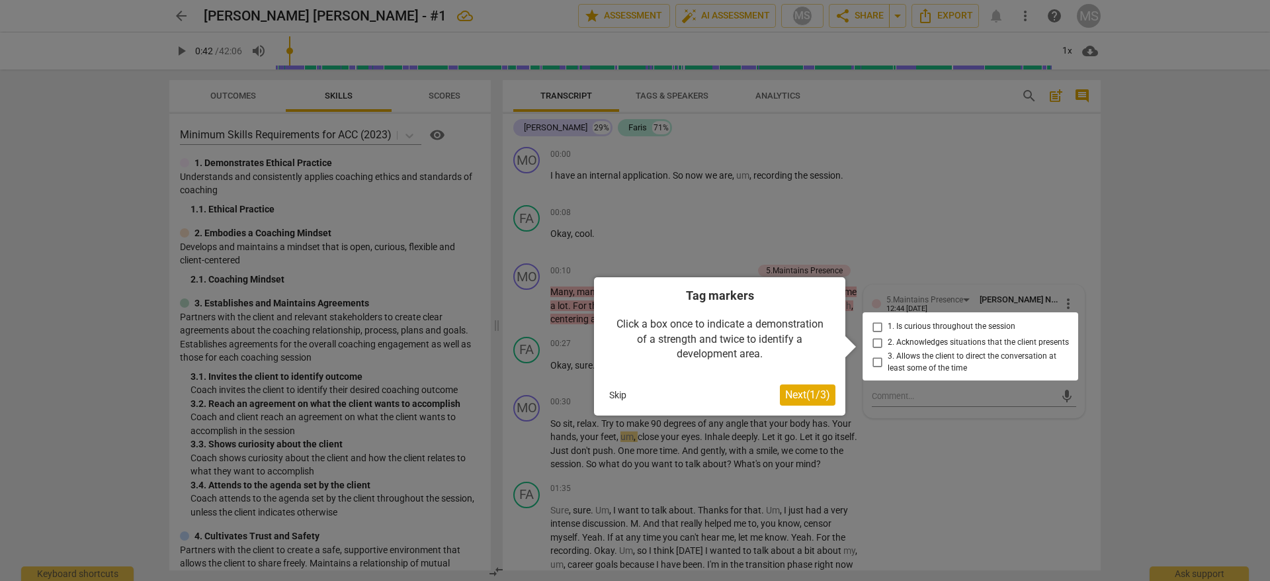
click at [873, 357] on div at bounding box center [971, 346] width 216 height 68
click at [879, 363] on div at bounding box center [971, 346] width 216 height 68
click at [819, 395] on span "Next ( 1 / 3 )" at bounding box center [807, 394] width 45 height 13
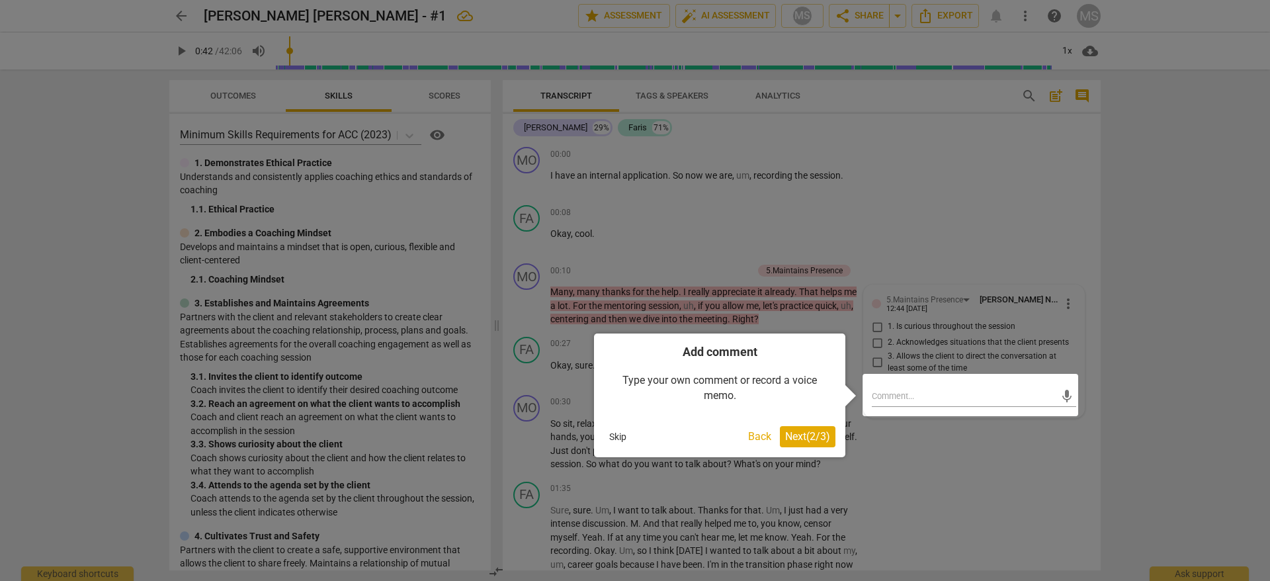
click at [818, 436] on span "Next ( 2 / 3 )" at bounding box center [807, 436] width 45 height 13
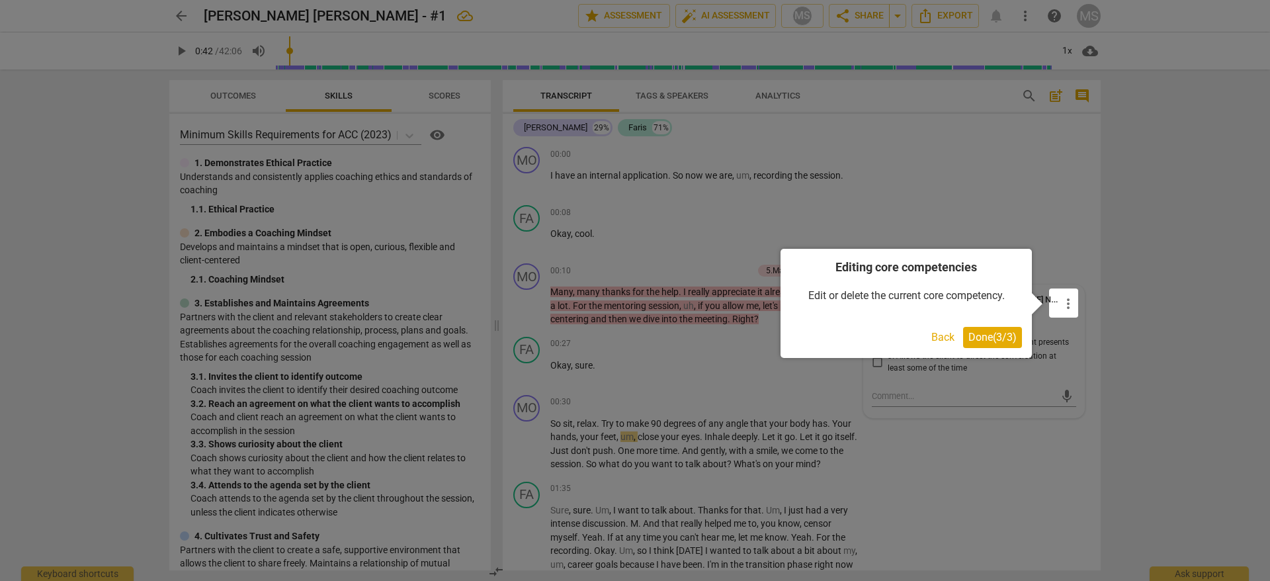
click at [1001, 332] on span "Done ( 3 / 3 )" at bounding box center [992, 337] width 48 height 13
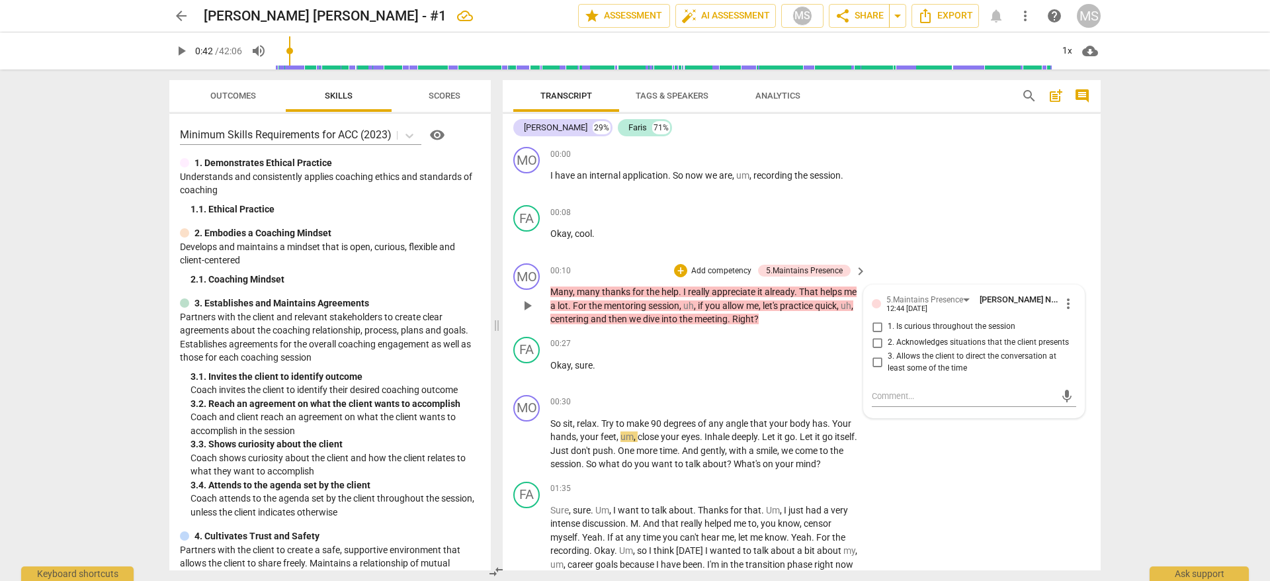
click at [874, 361] on input "3. Allows the client to direct the conversation at least some of the time" at bounding box center [877, 363] width 21 height 16
checkbox input "true"
click at [730, 382] on div "00:27 + Add competency keyboard_arrow_right Okay , sure ." at bounding box center [709, 361] width 318 height 48
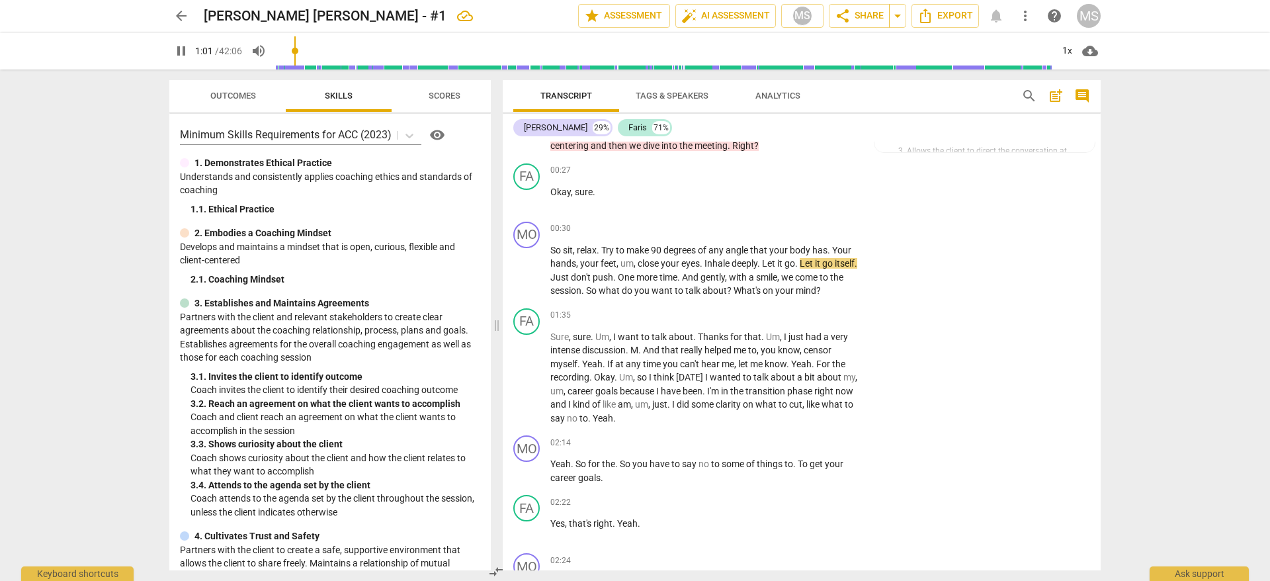
scroll to position [122, 0]
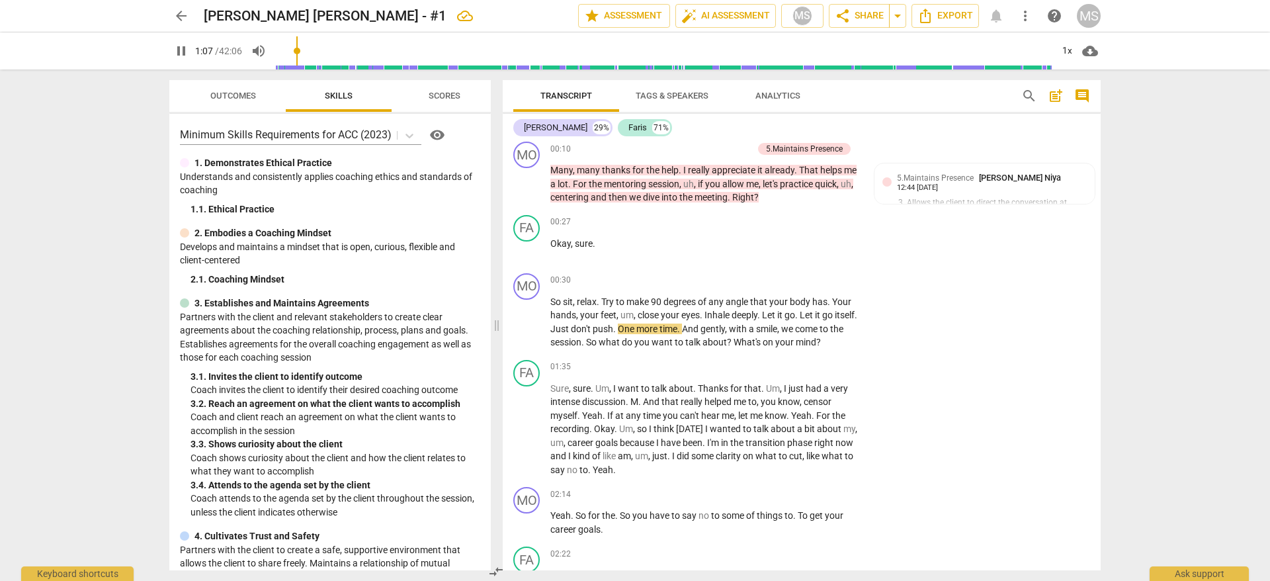
type input "68"
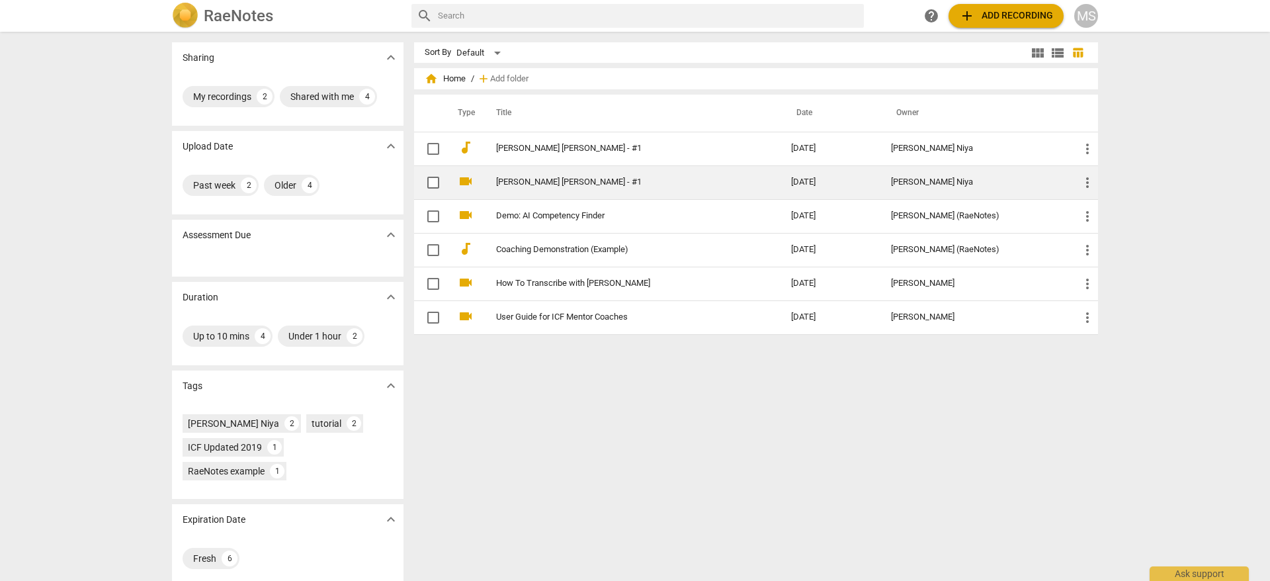
click at [1089, 181] on span "more_vert" at bounding box center [1088, 183] width 16 height 16
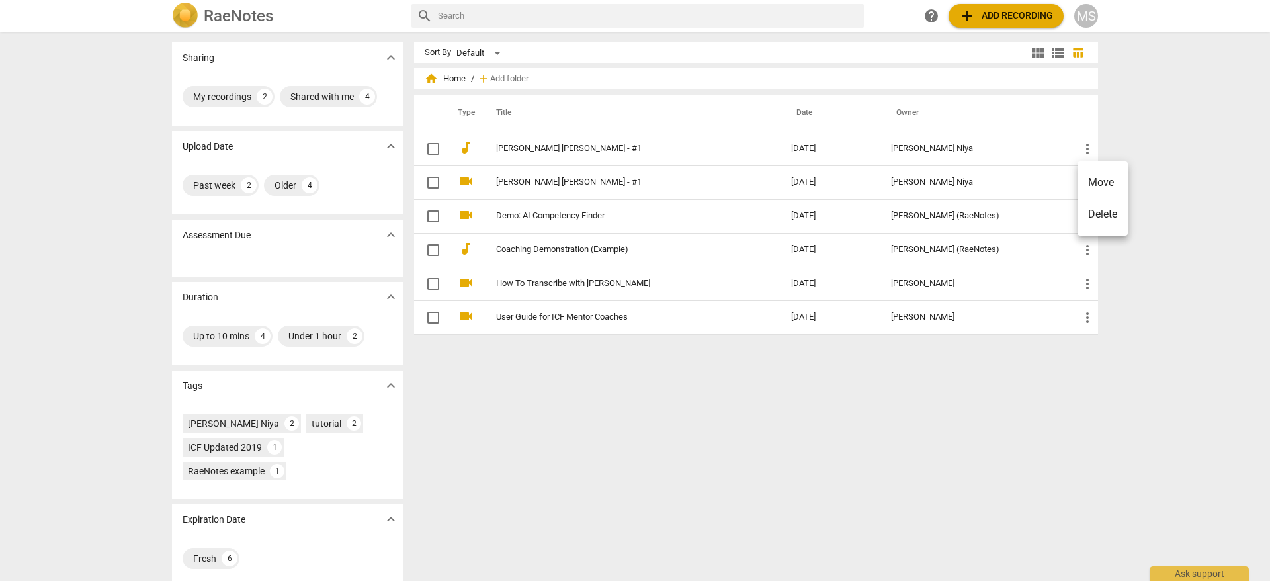
click at [1093, 214] on li "Delete" at bounding box center [1103, 214] width 50 height 32
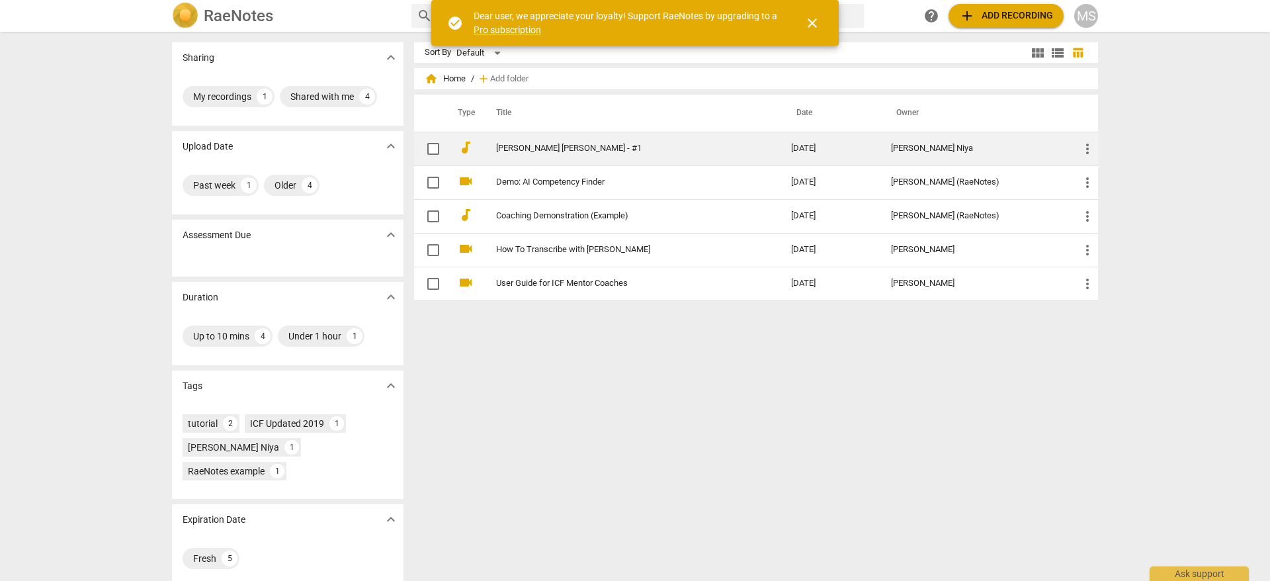
click at [687, 149] on link "[PERSON_NAME] [PERSON_NAME] - #1" at bounding box center [619, 149] width 247 height 10
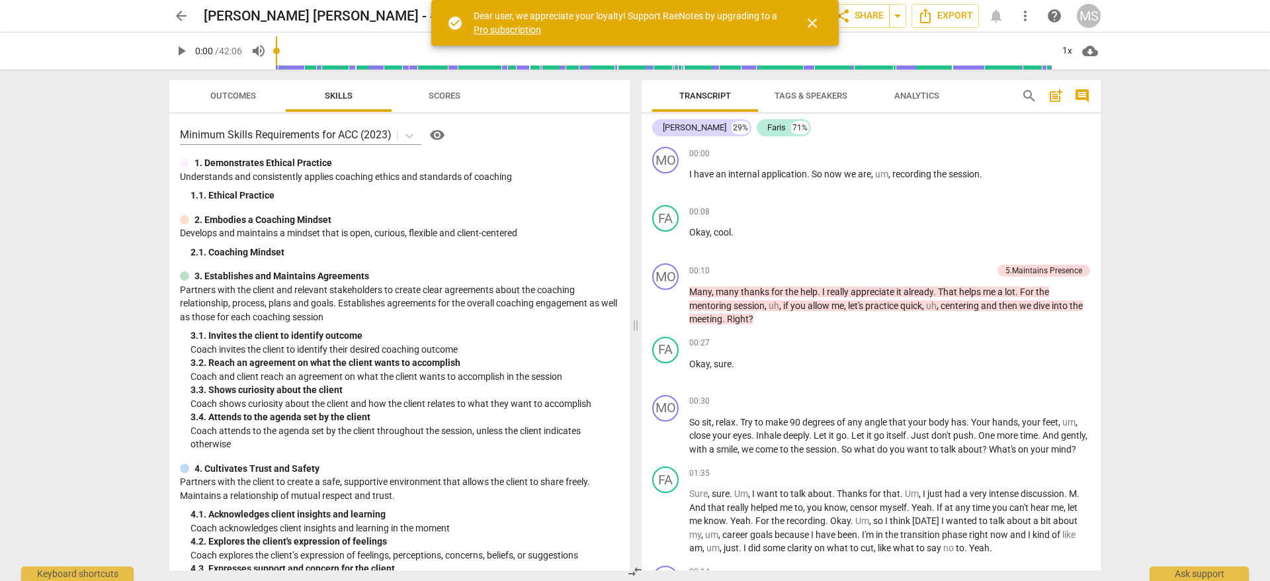
click at [797, 100] on span "Tags & Speakers" at bounding box center [811, 96] width 73 height 10
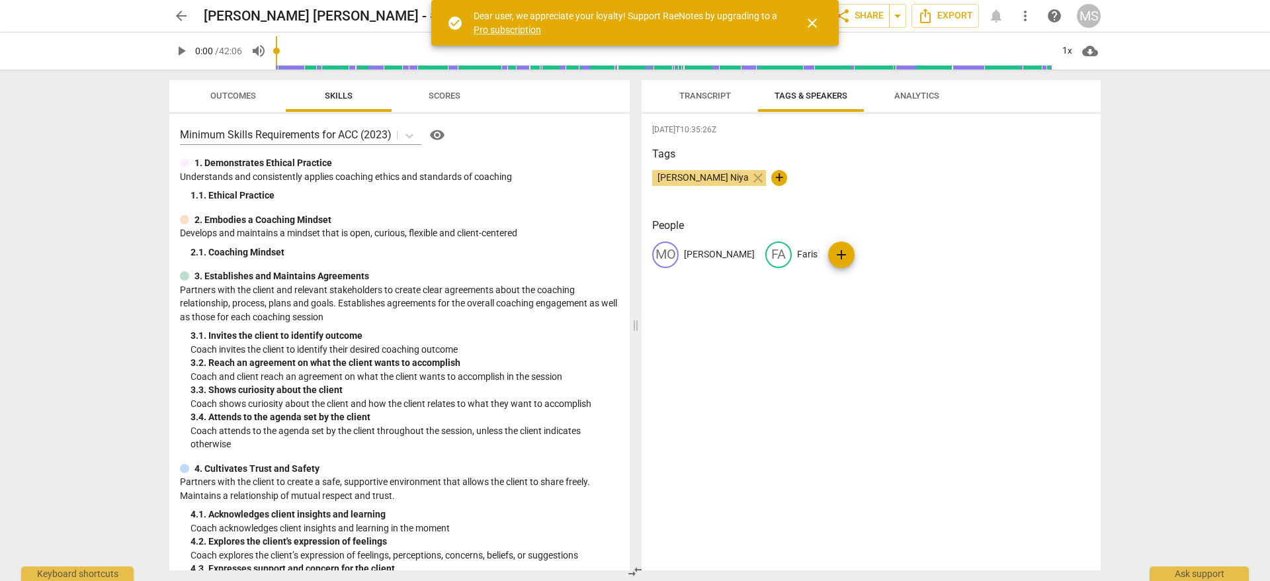
click at [908, 98] on span "Analytics" at bounding box center [916, 96] width 45 height 10
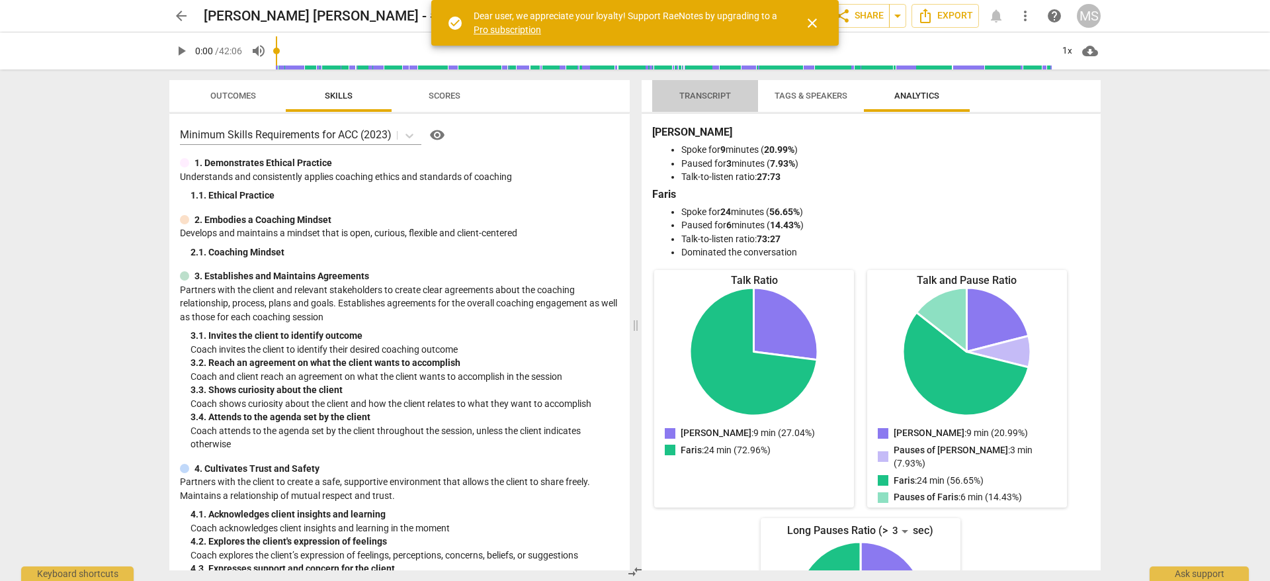
click at [689, 98] on span "Transcript" at bounding box center [705, 96] width 52 height 10
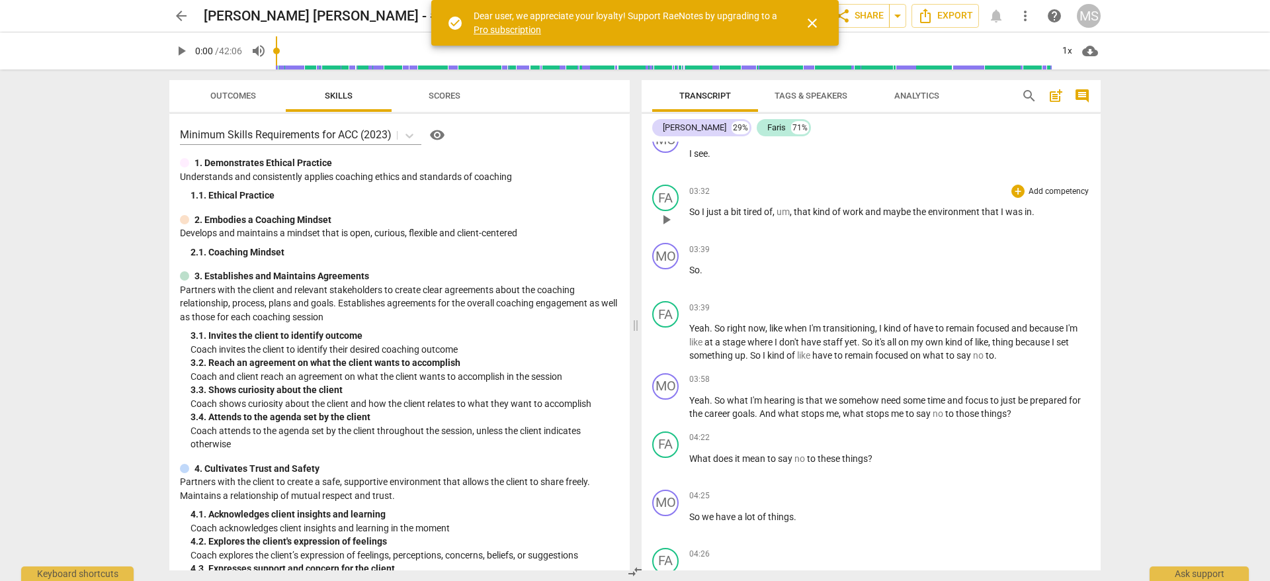
scroll to position [769, 0]
